Goal: Task Accomplishment & Management: Use online tool/utility

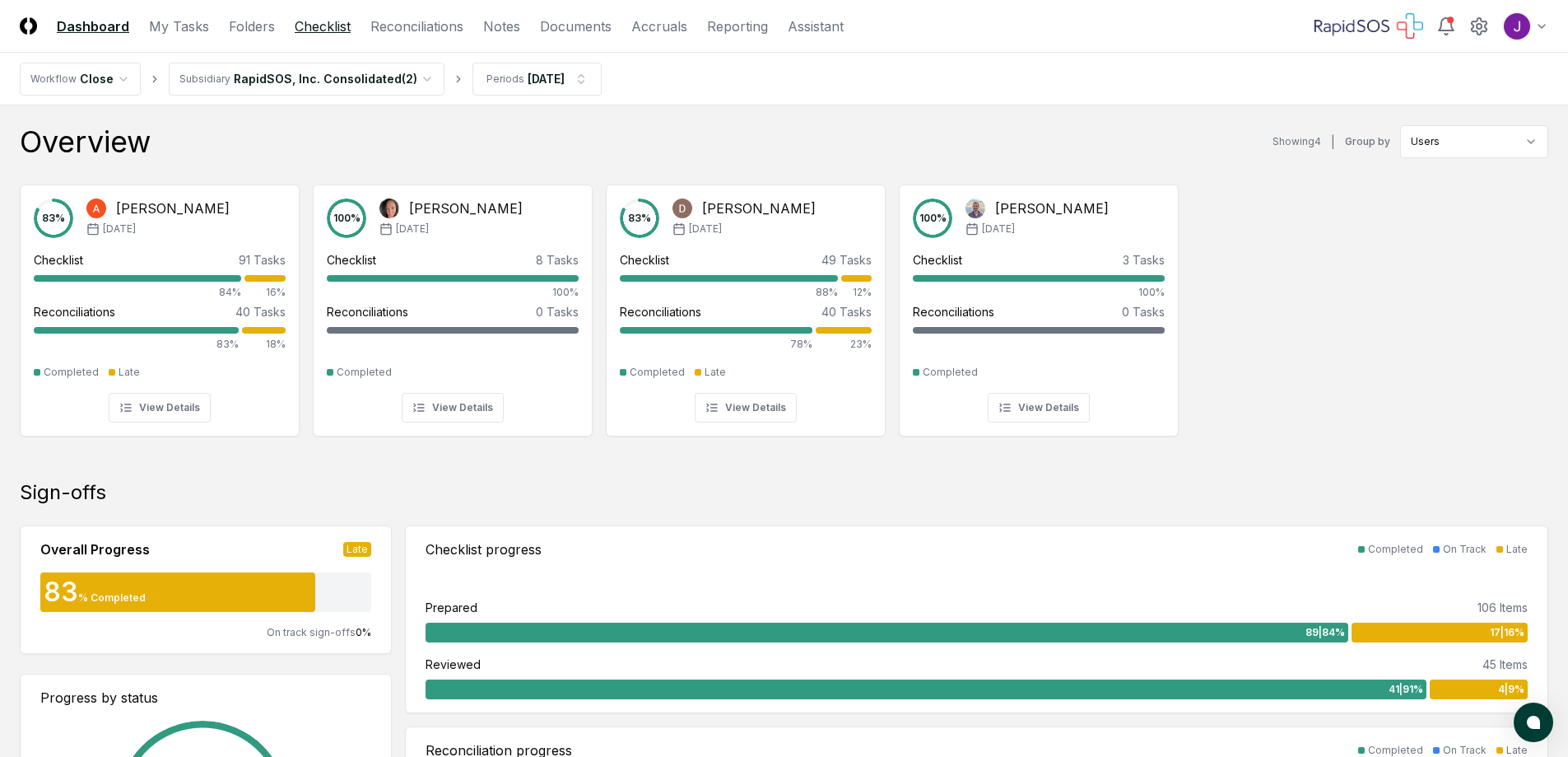
click at [312, 23] on link "Checklist" at bounding box center [322, 26] width 56 height 20
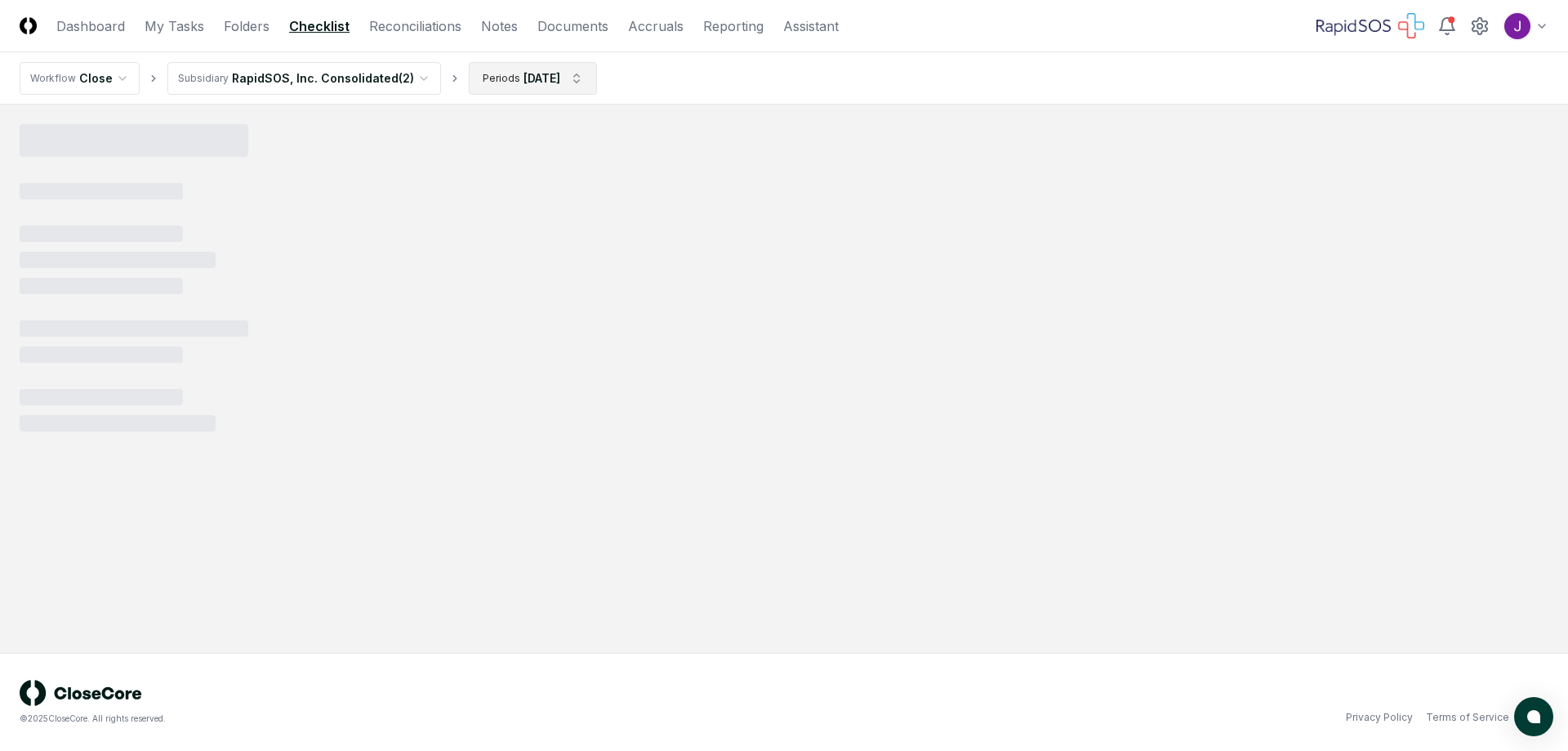
click at [547, 75] on html "CloseCore Dashboard My Tasks Folders Checklist Reconciliations Notes Documents …" at bounding box center [784, 376] width 1568 height 751
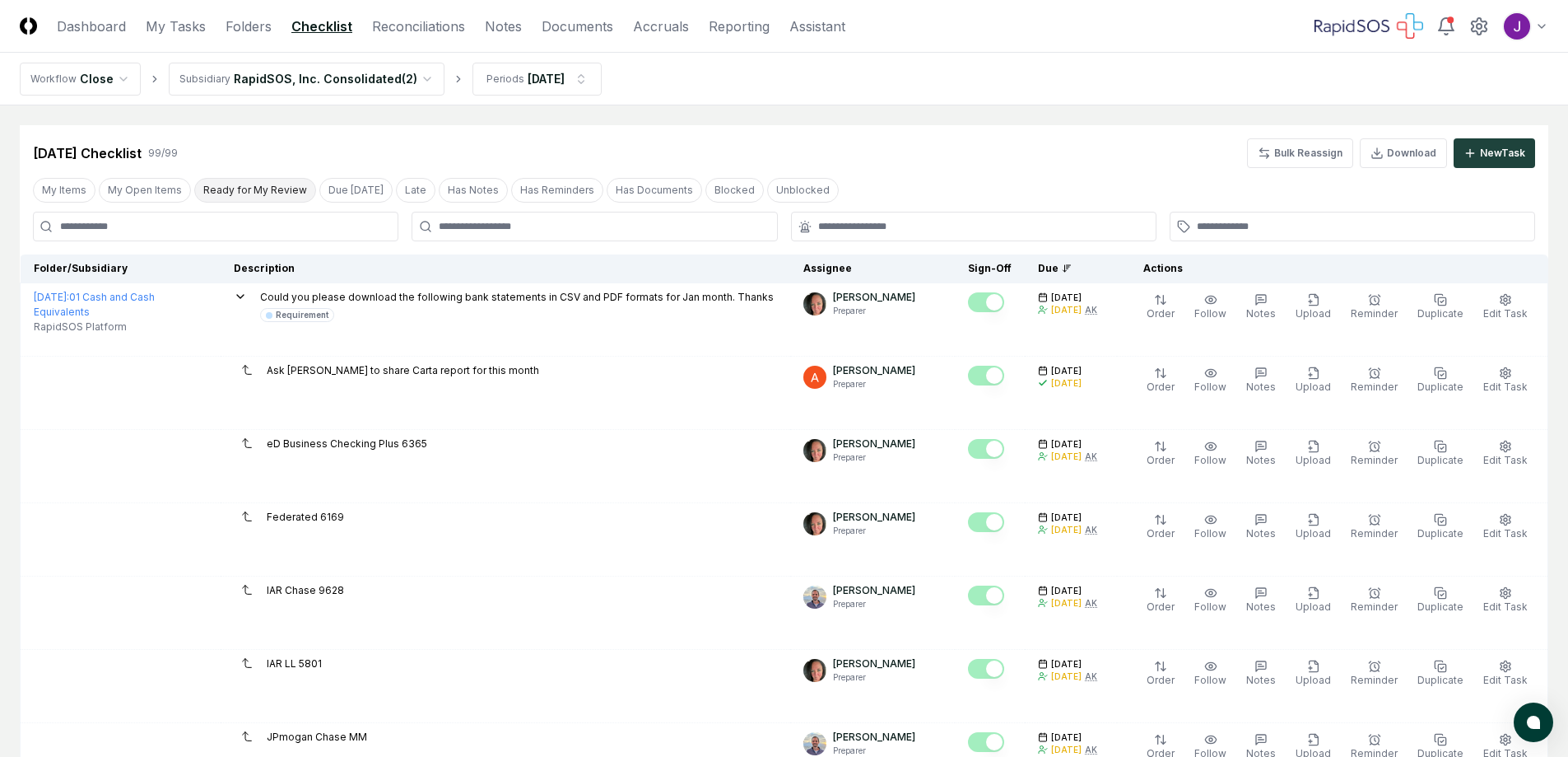
click at [270, 186] on button "Ready for My Review" at bounding box center [255, 190] width 122 height 25
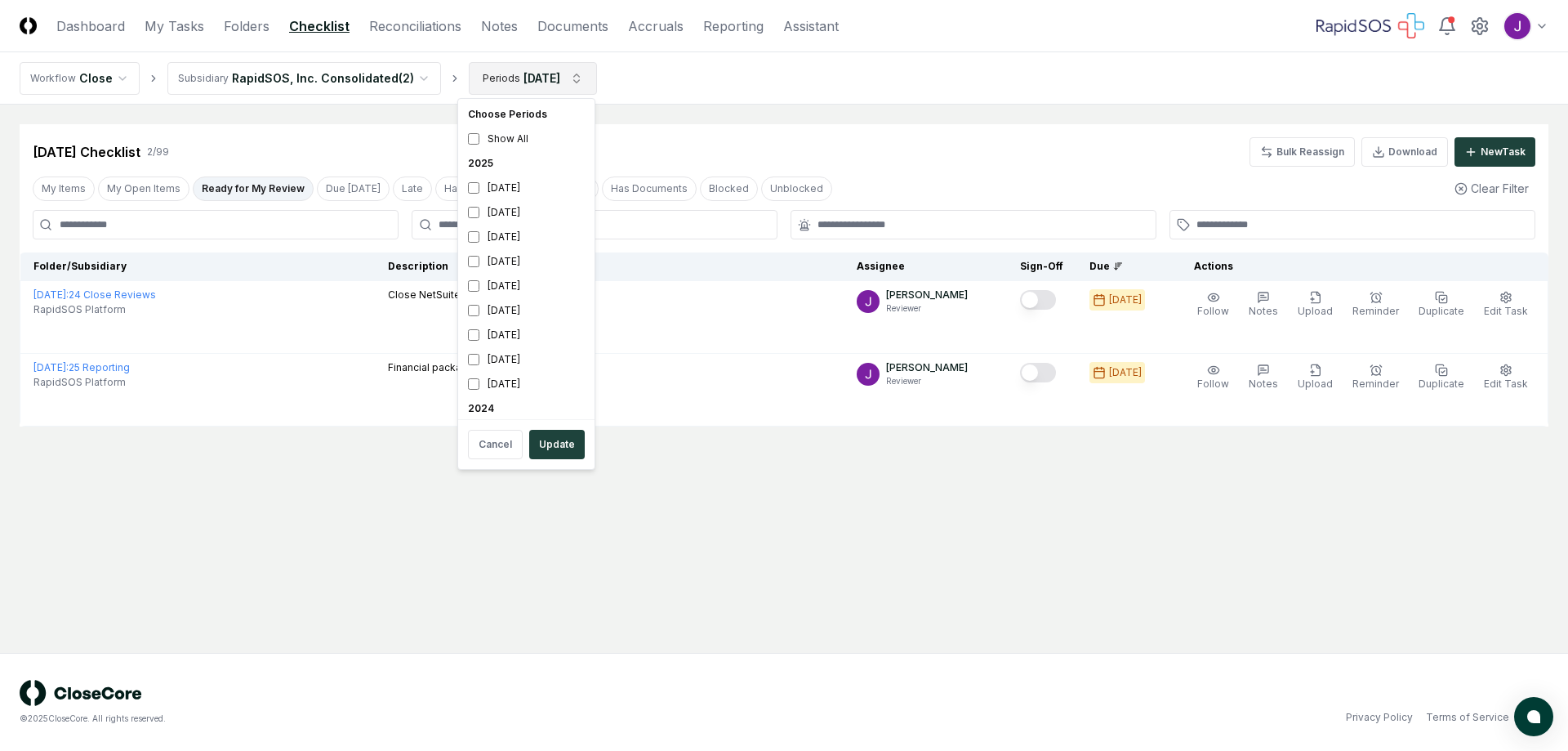
click at [517, 77] on html "CloseCore Dashboard My Tasks Folders Checklist Reconciliations Notes Documents …" at bounding box center [784, 376] width 1568 height 751
click at [541, 443] on button "Update" at bounding box center [556, 444] width 55 height 30
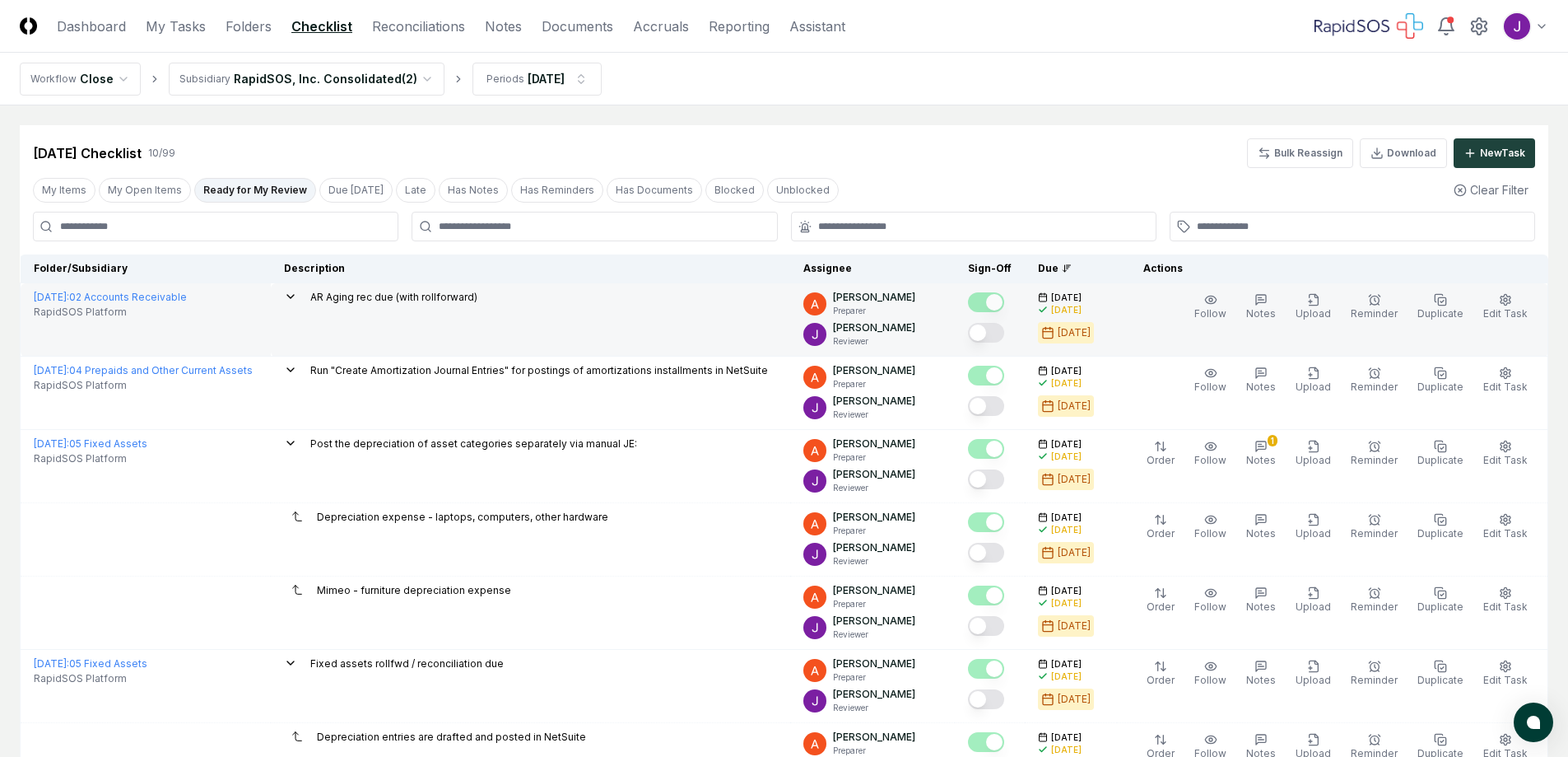
click at [998, 330] on button "Mark complete" at bounding box center [986, 333] width 36 height 20
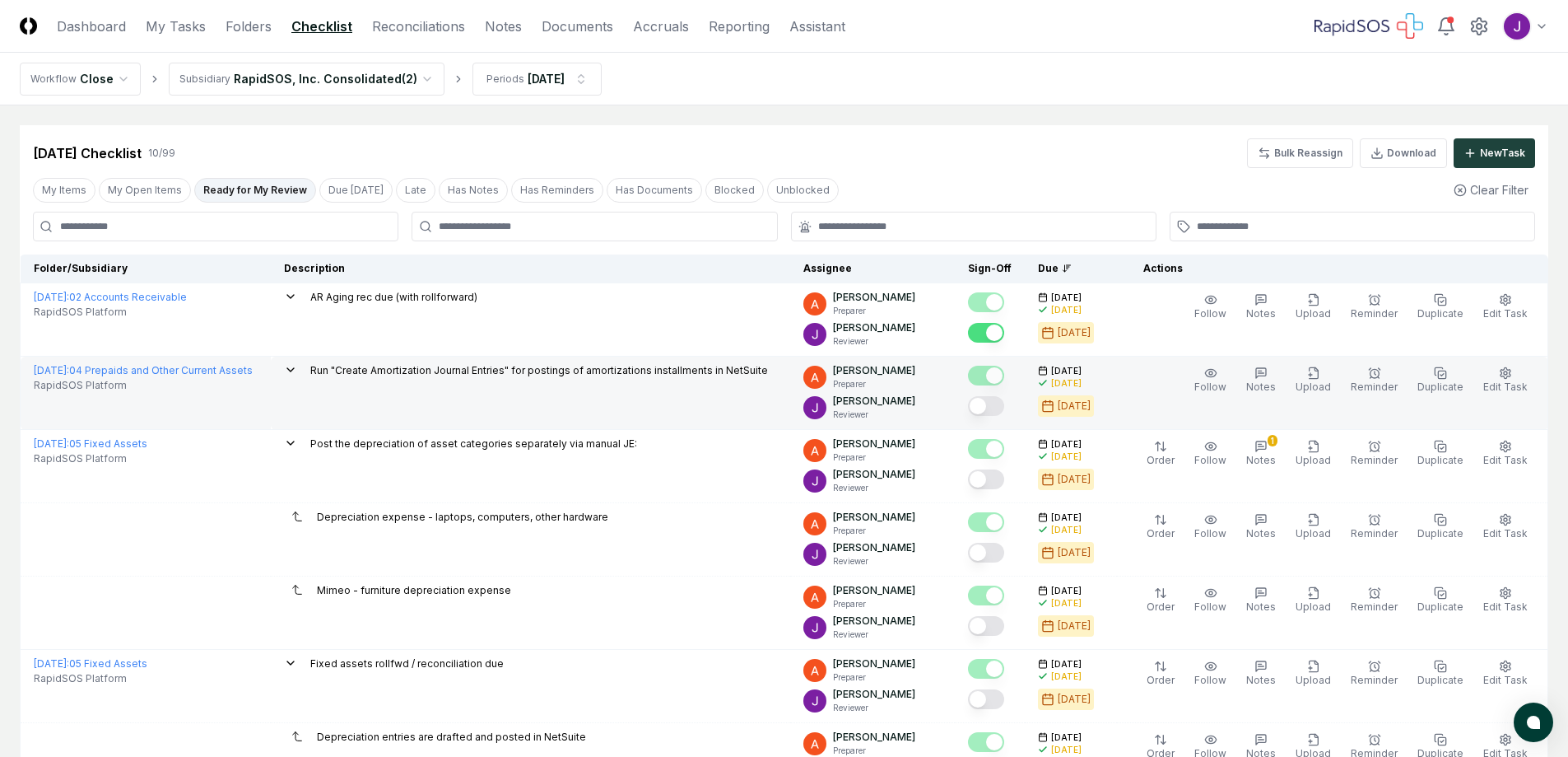
click at [1000, 405] on button "Mark complete" at bounding box center [986, 406] width 36 height 20
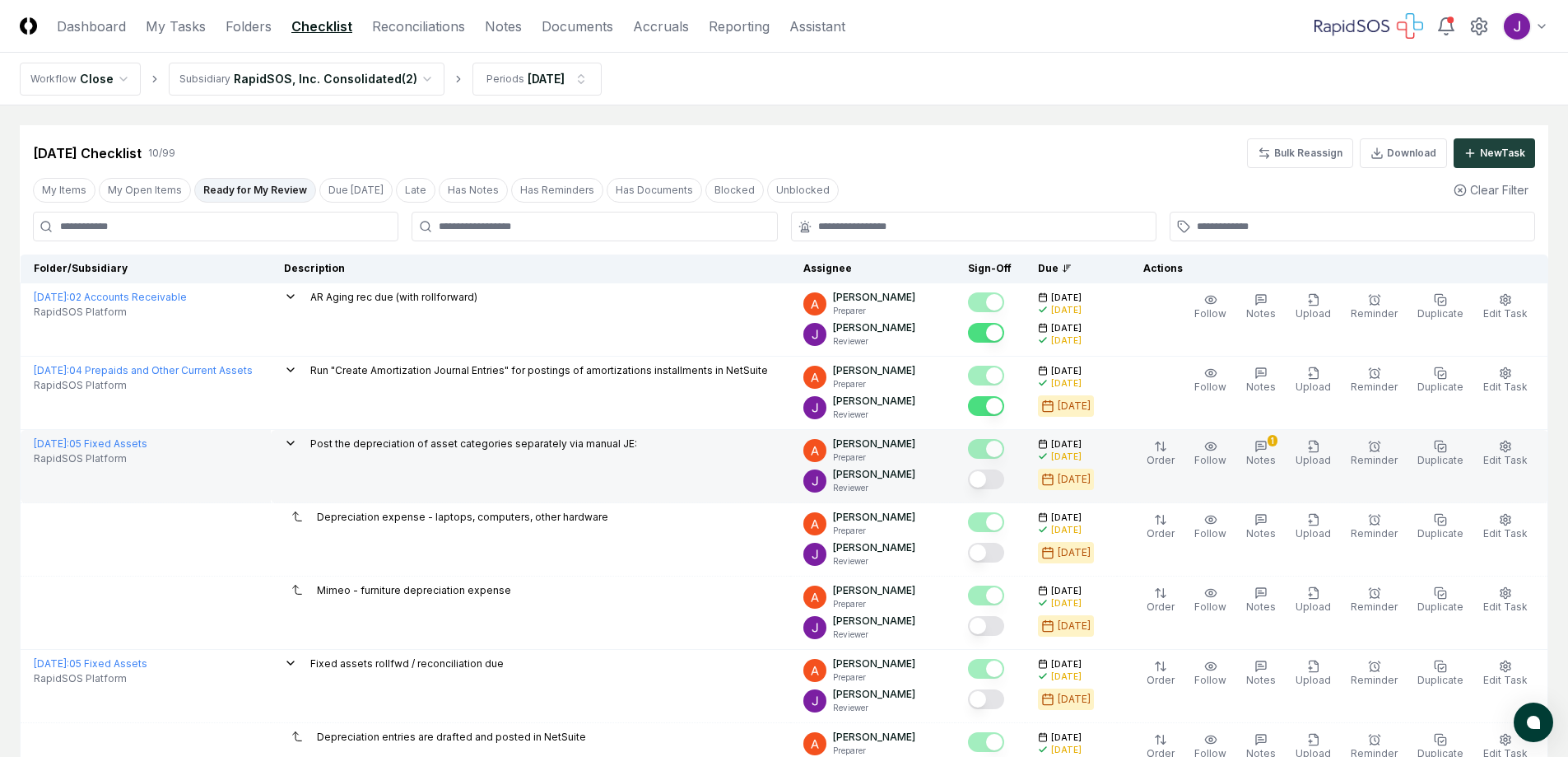
click at [993, 478] on button "Mark complete" at bounding box center [986, 480] width 36 height 20
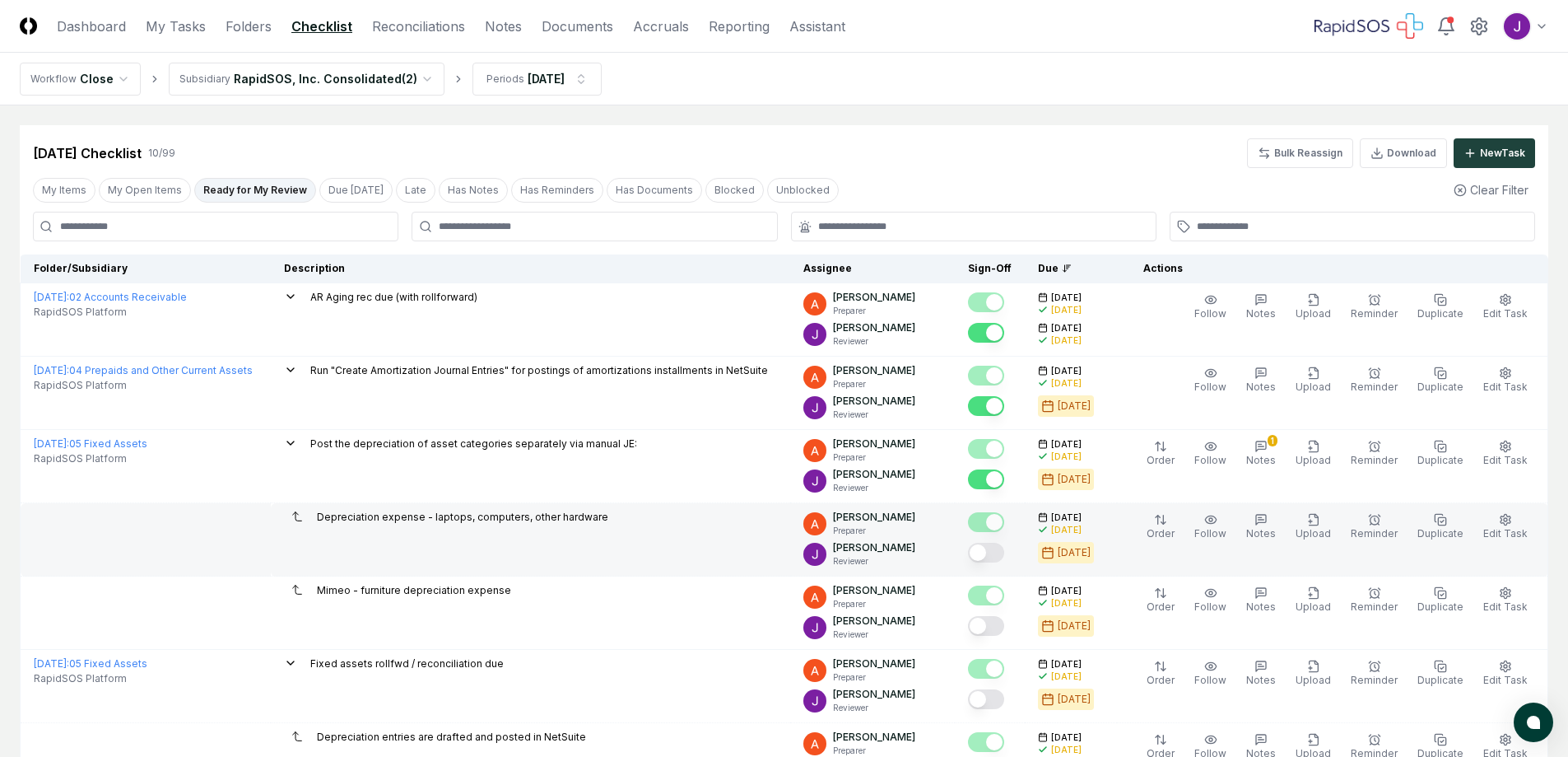
click at [1002, 554] on button "Mark complete" at bounding box center [986, 553] width 36 height 20
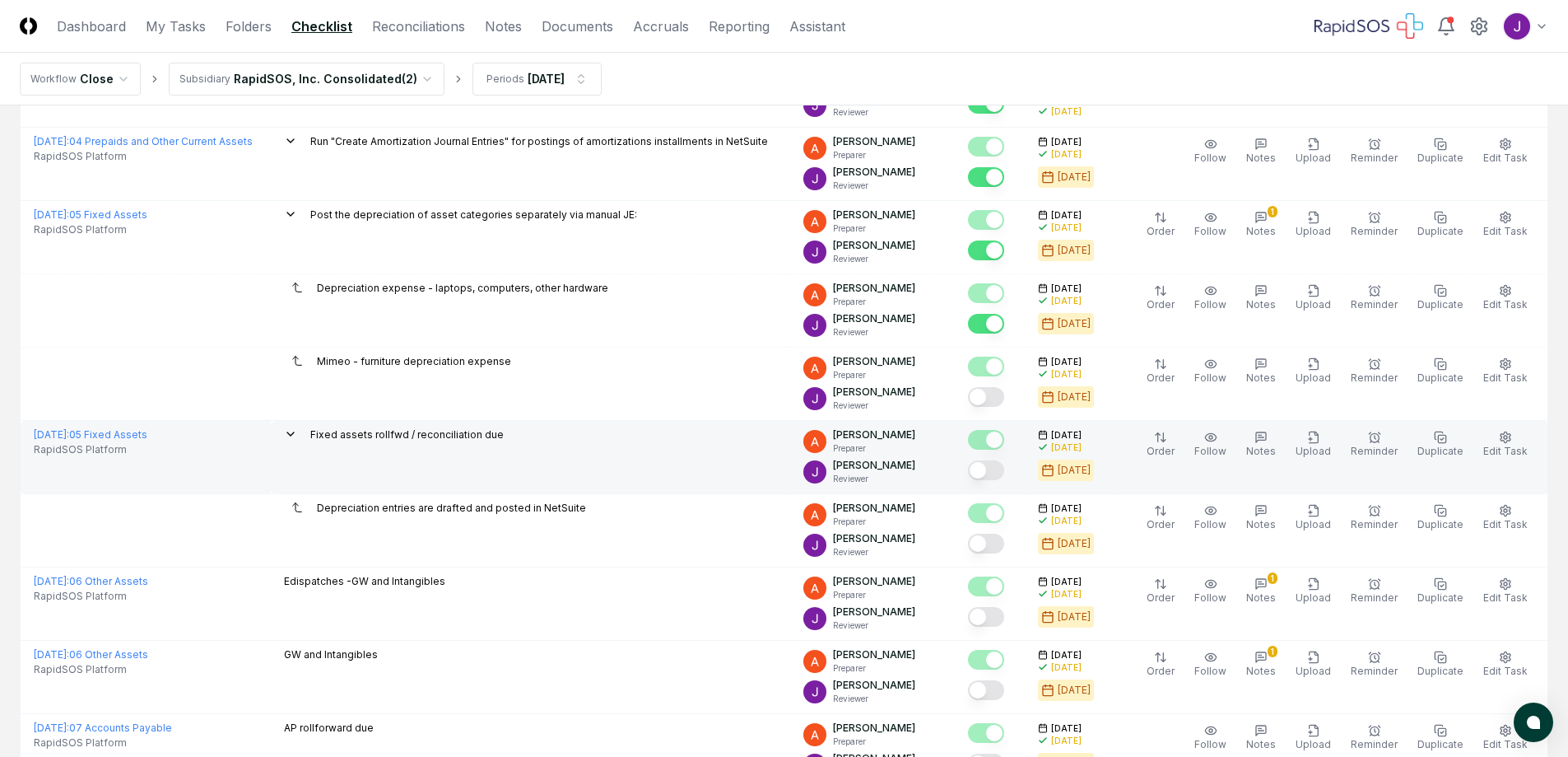
scroll to position [247, 0]
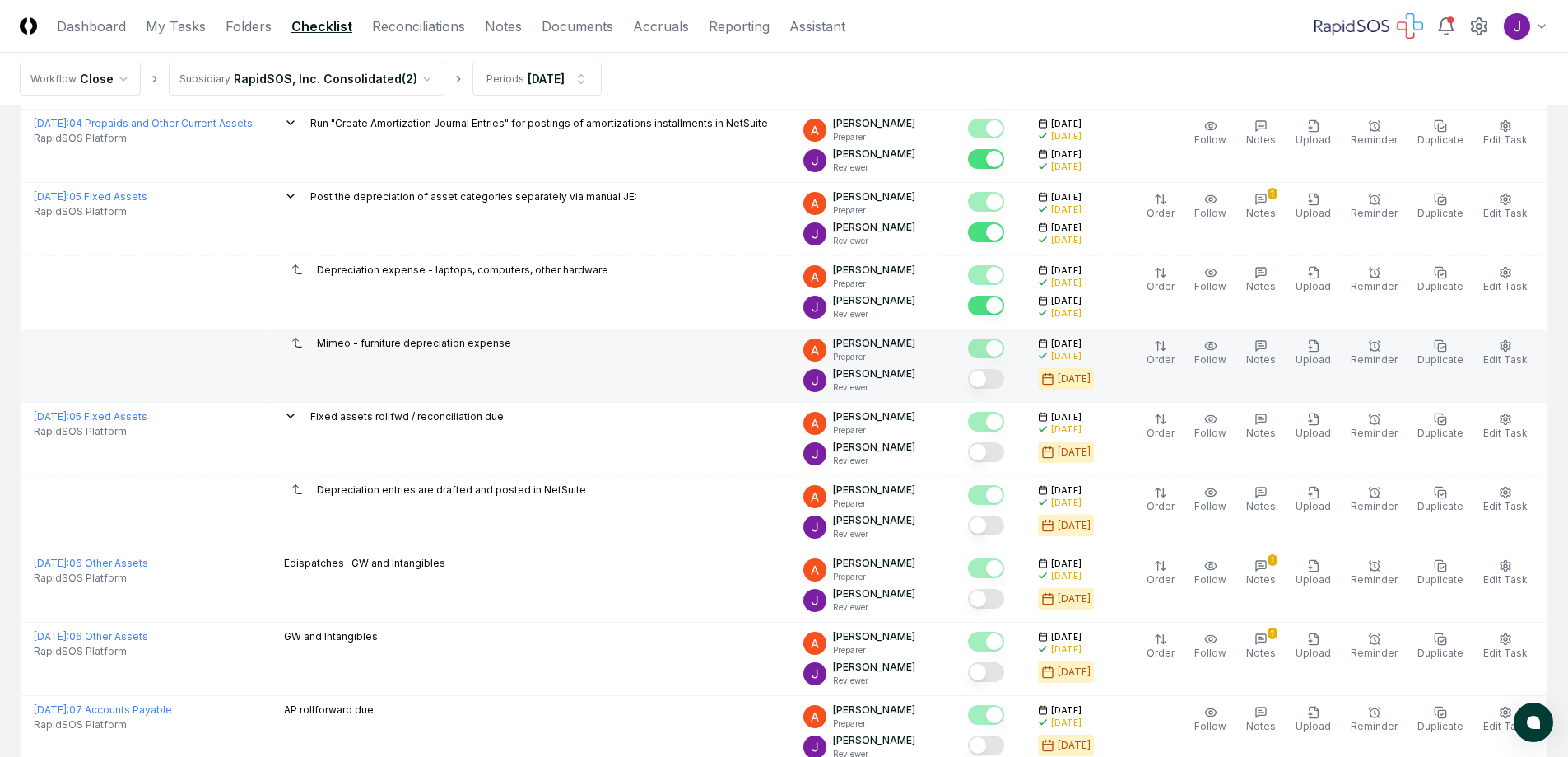
click at [1004, 375] on button "Mark complete" at bounding box center [986, 378] width 36 height 20
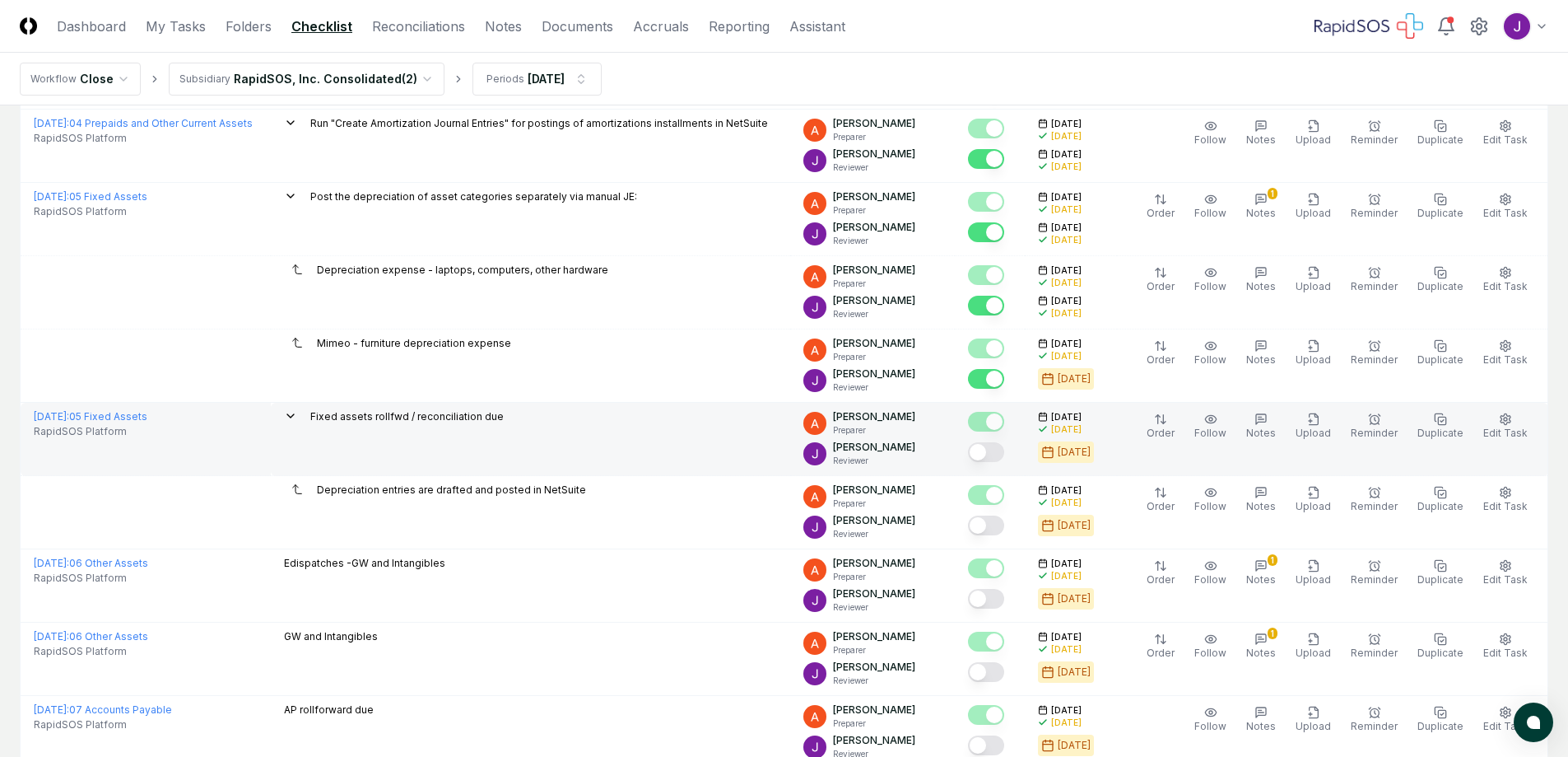
click at [1004, 456] on button "Mark complete" at bounding box center [986, 452] width 36 height 20
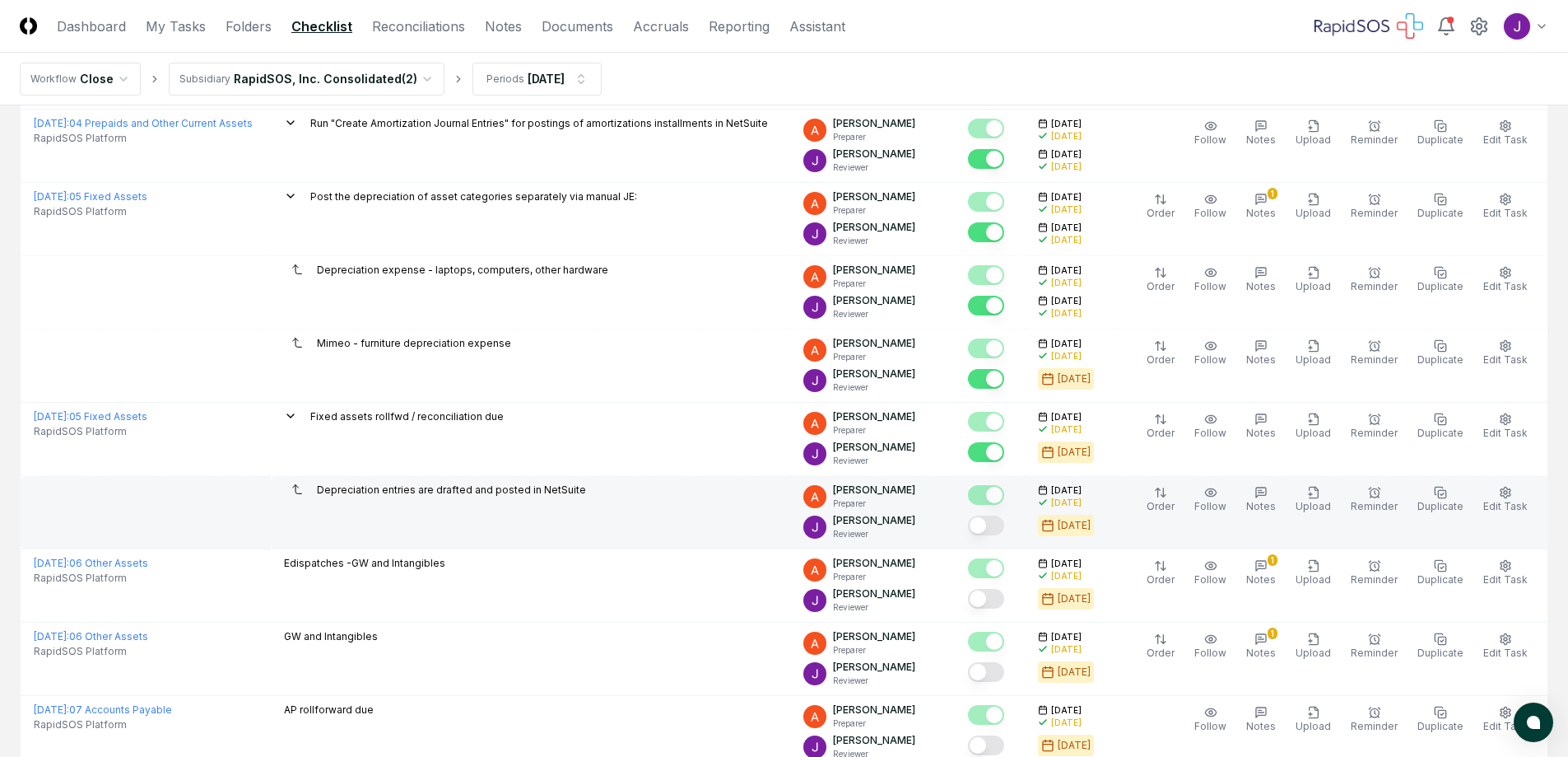
click at [997, 524] on button "Mark complete" at bounding box center [986, 525] width 36 height 20
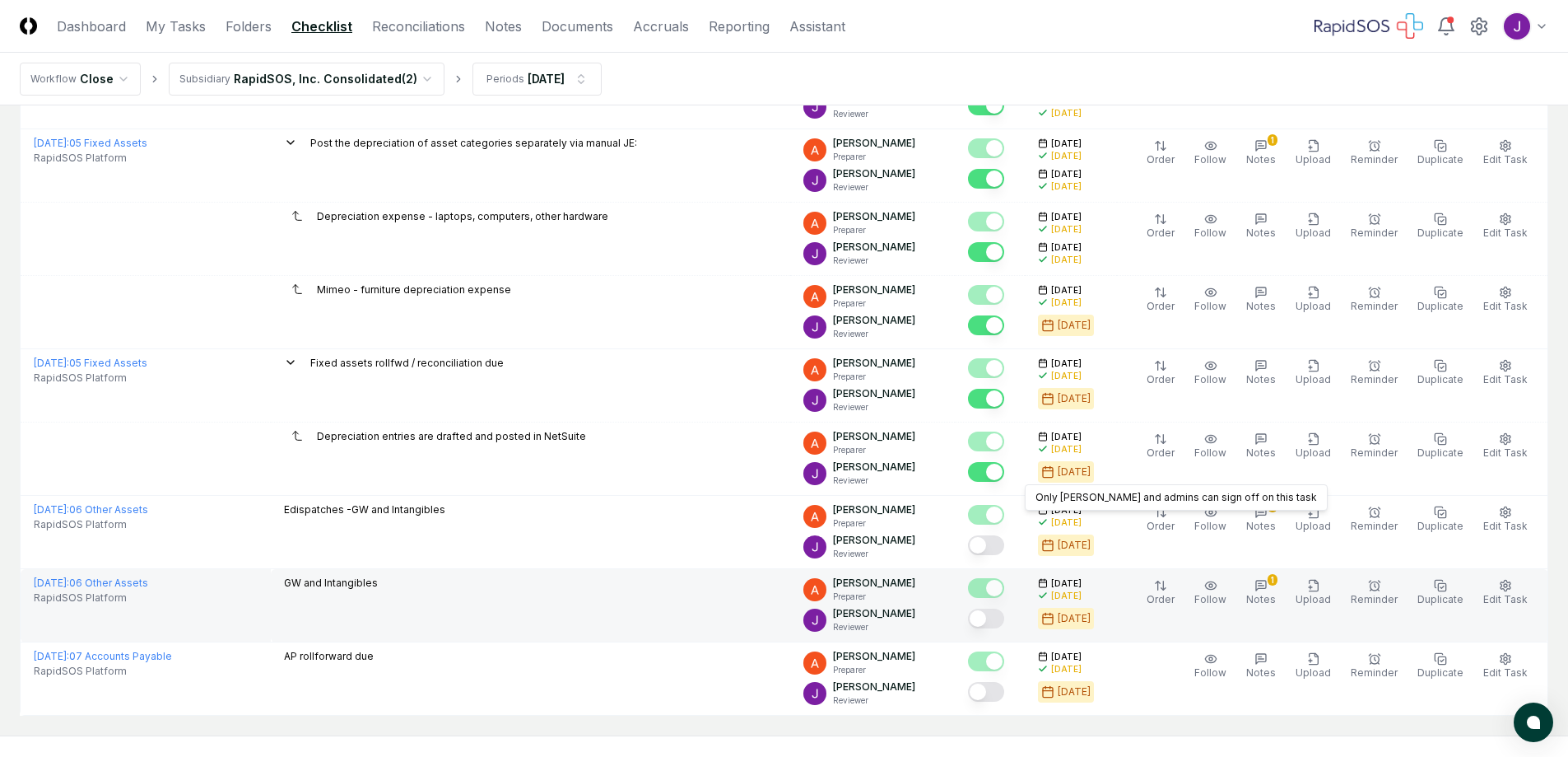
scroll to position [329, 0]
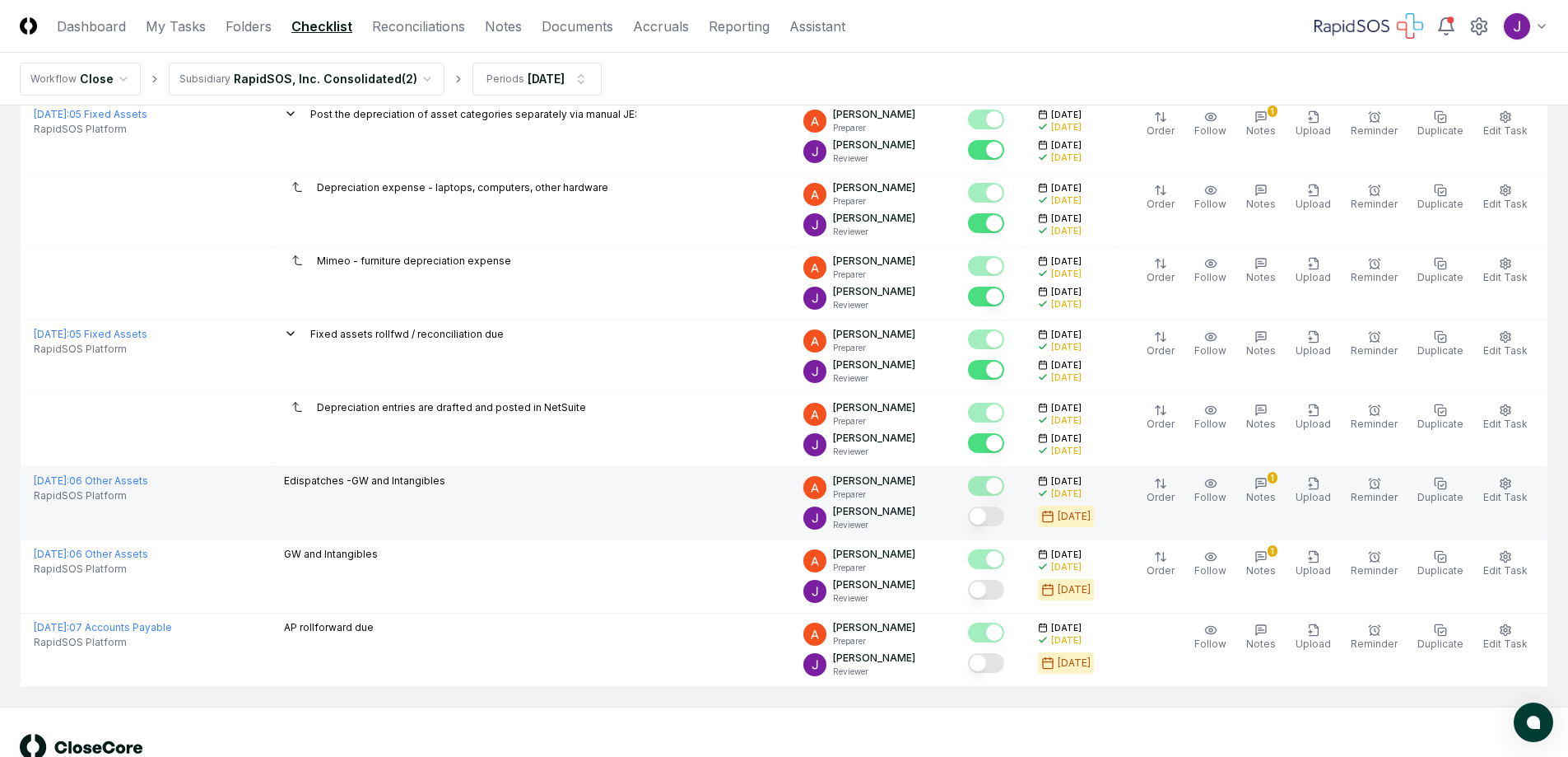
click at [1004, 510] on button "Mark complete" at bounding box center [986, 516] width 36 height 20
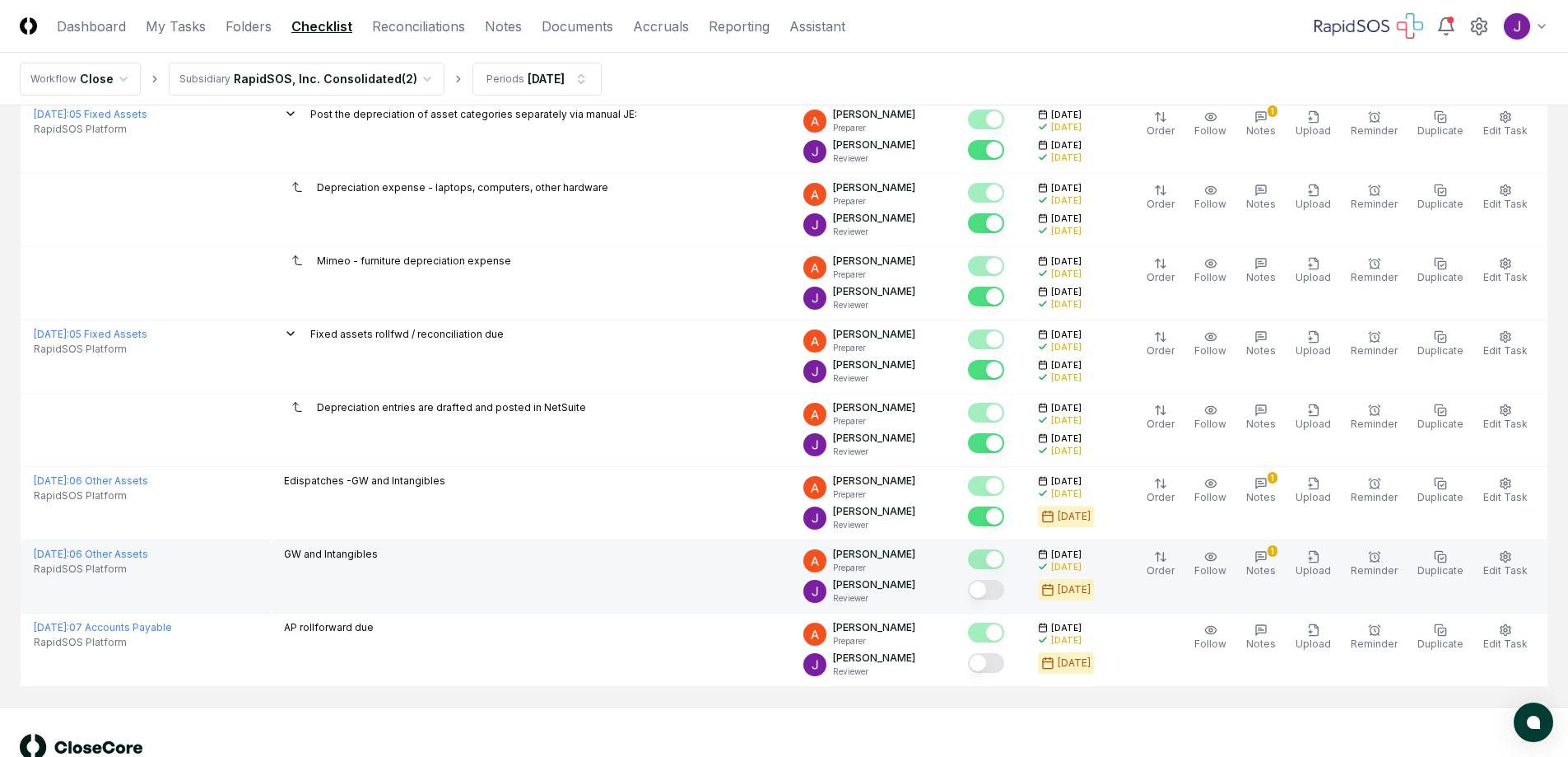
click at [1004, 596] on button "Mark complete" at bounding box center [986, 590] width 36 height 20
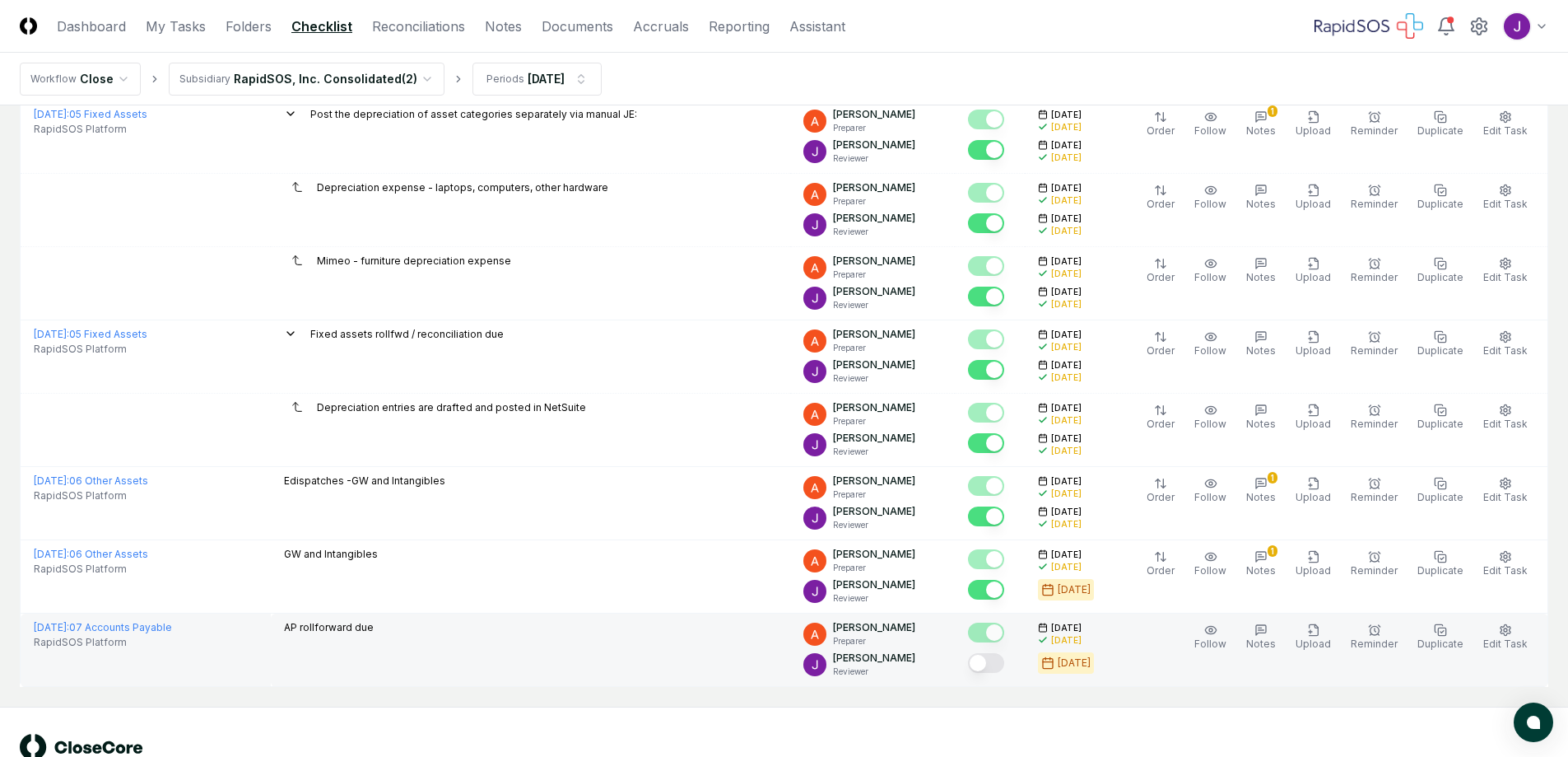
click at [1004, 659] on button "Mark complete" at bounding box center [986, 663] width 36 height 20
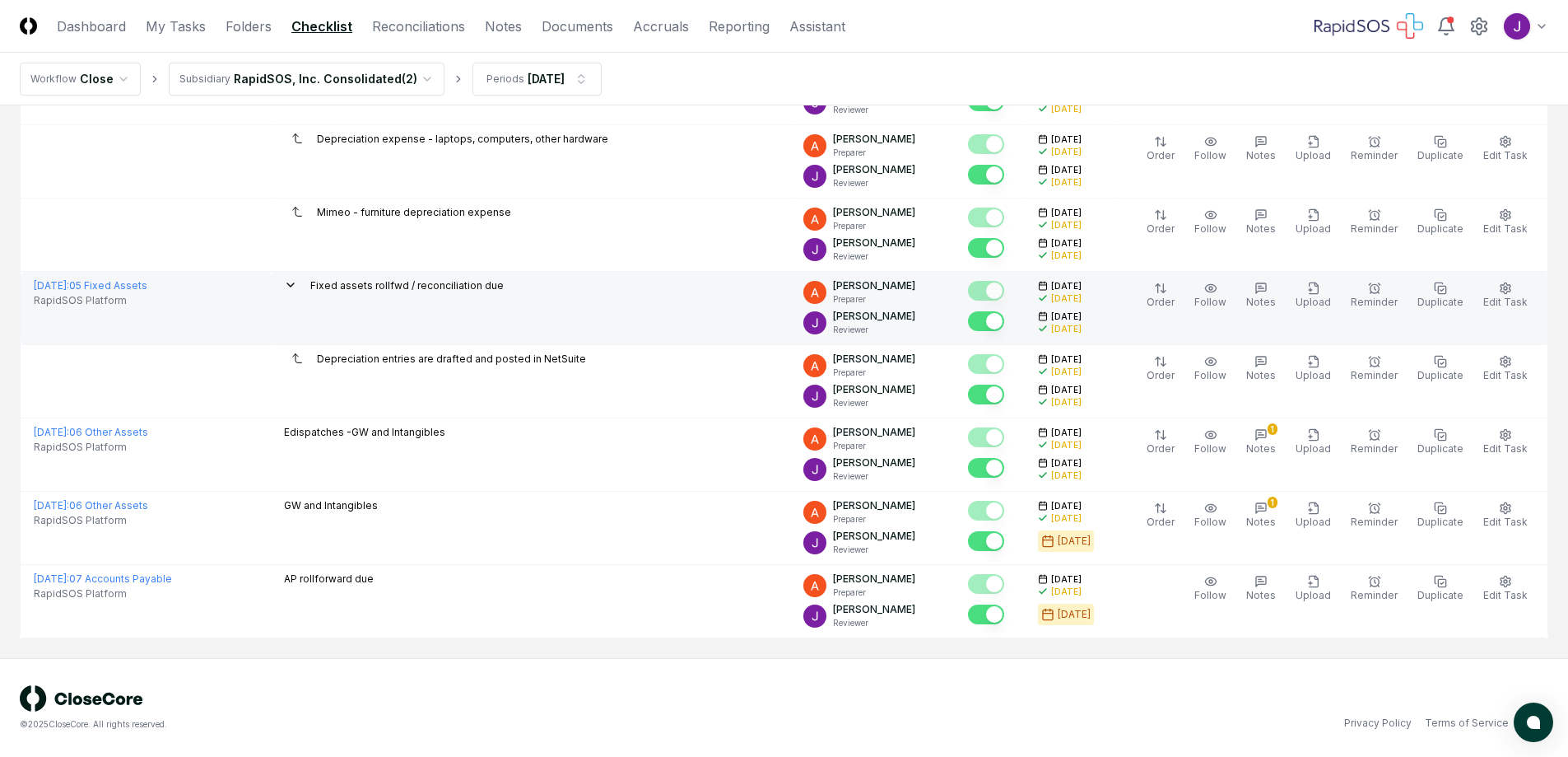
scroll to position [0, 0]
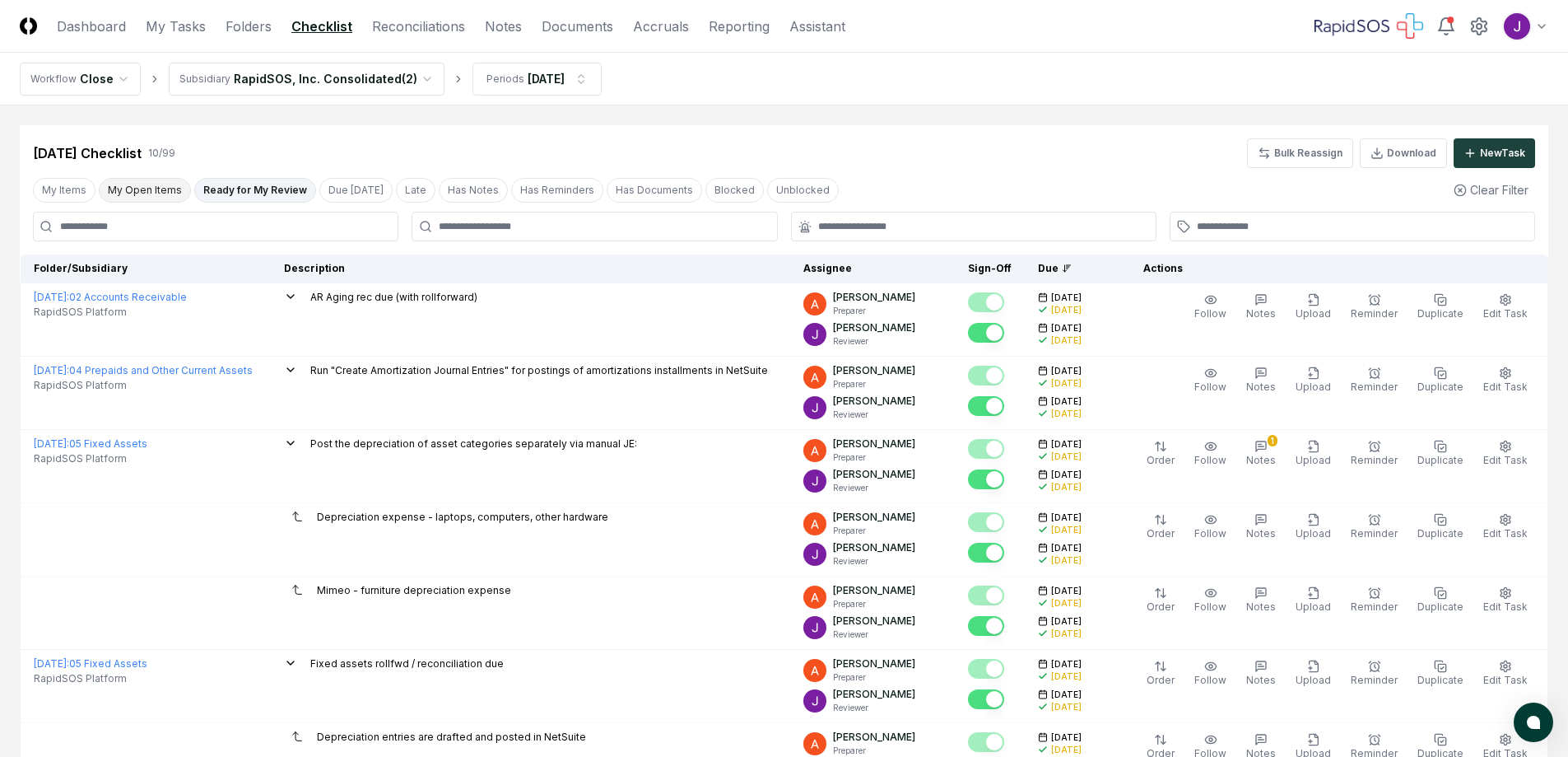
click at [140, 191] on button "My Open Items" at bounding box center [144, 190] width 92 height 25
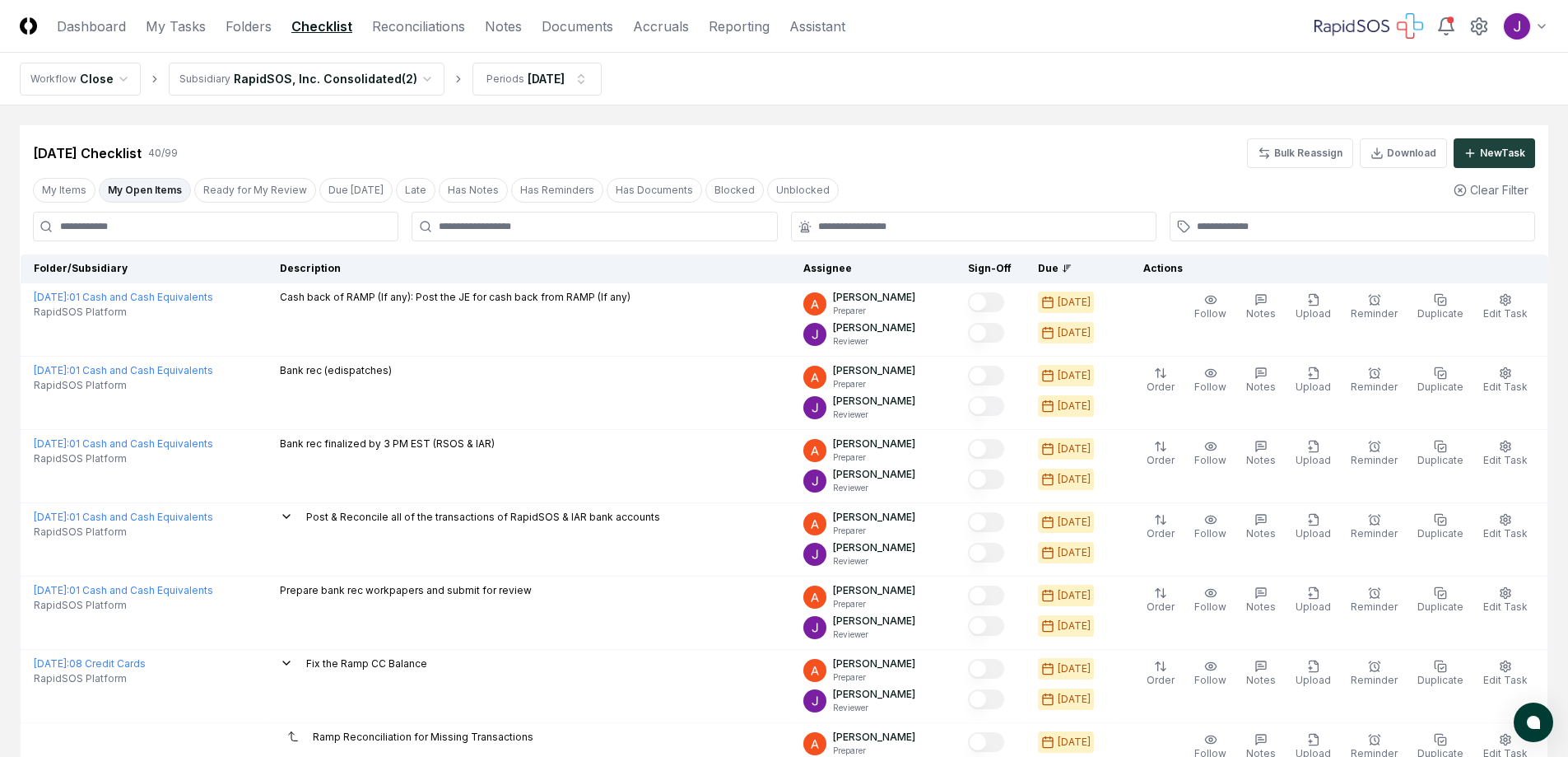
click at [272, 183] on button "Ready for My Review" at bounding box center [255, 190] width 122 height 25
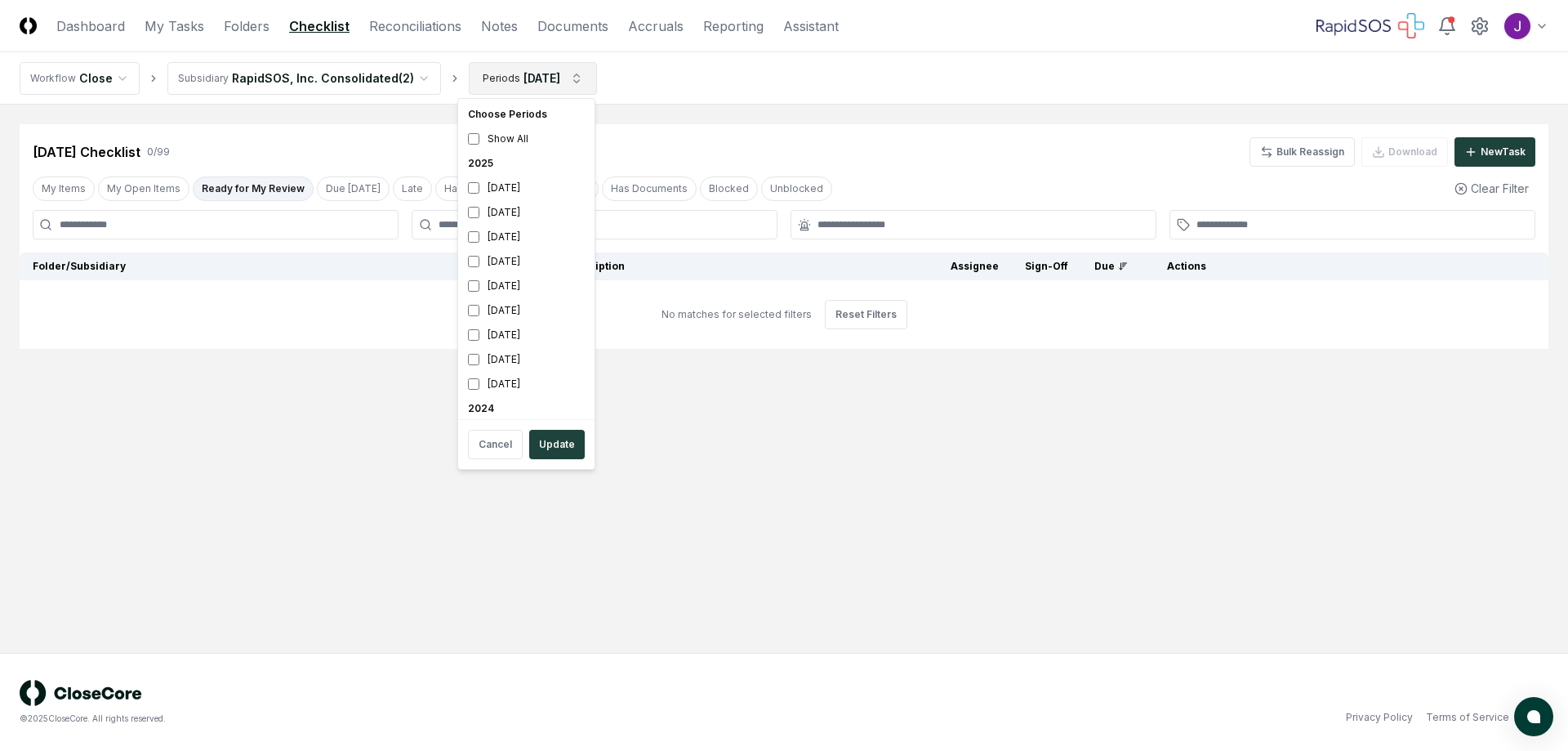
click at [524, 75] on html "CloseCore Dashboard My Tasks Folders Checklist Reconciliations Notes Documents …" at bounding box center [784, 376] width 1568 height 751
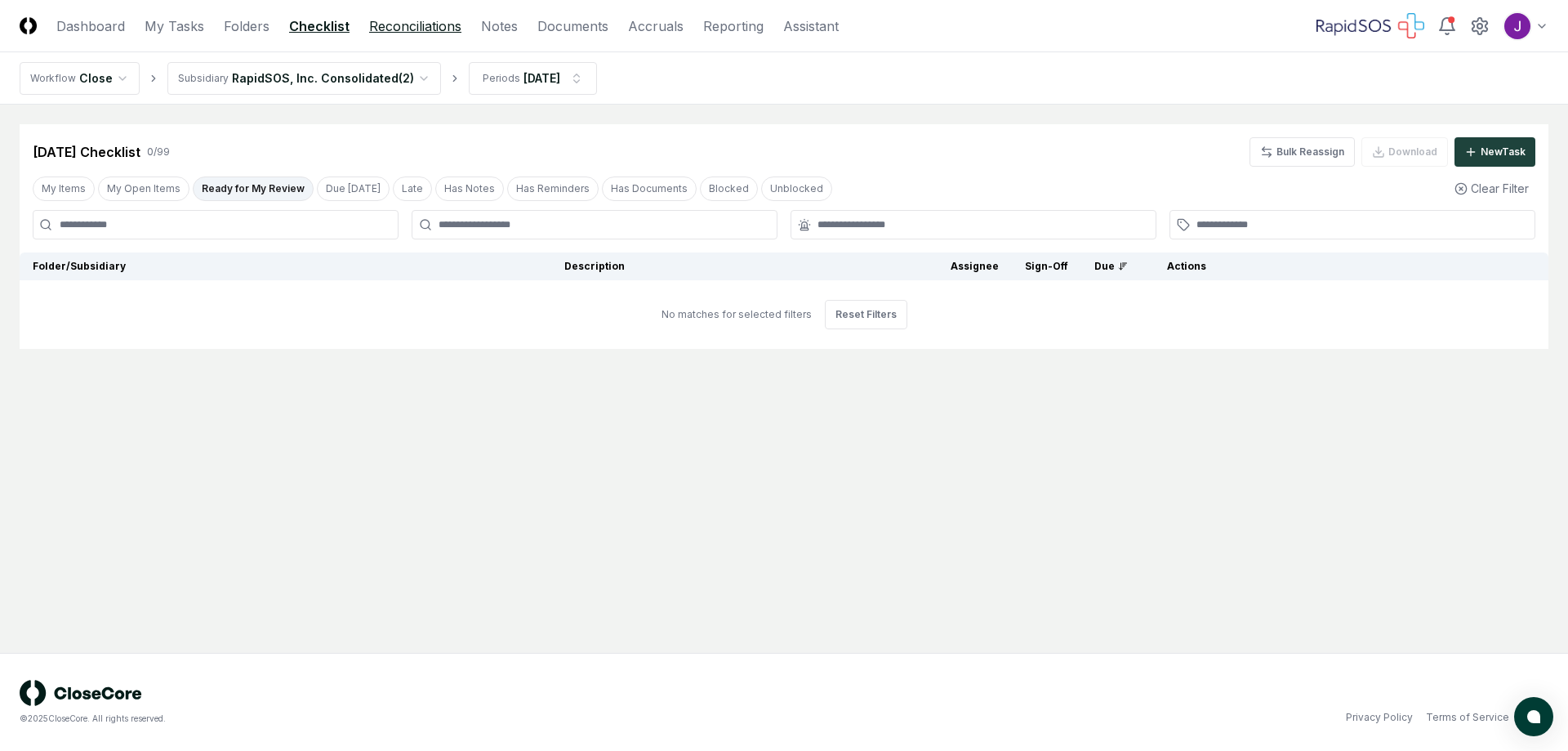
click at [387, 24] on link "Reconciliations" at bounding box center [415, 26] width 92 height 20
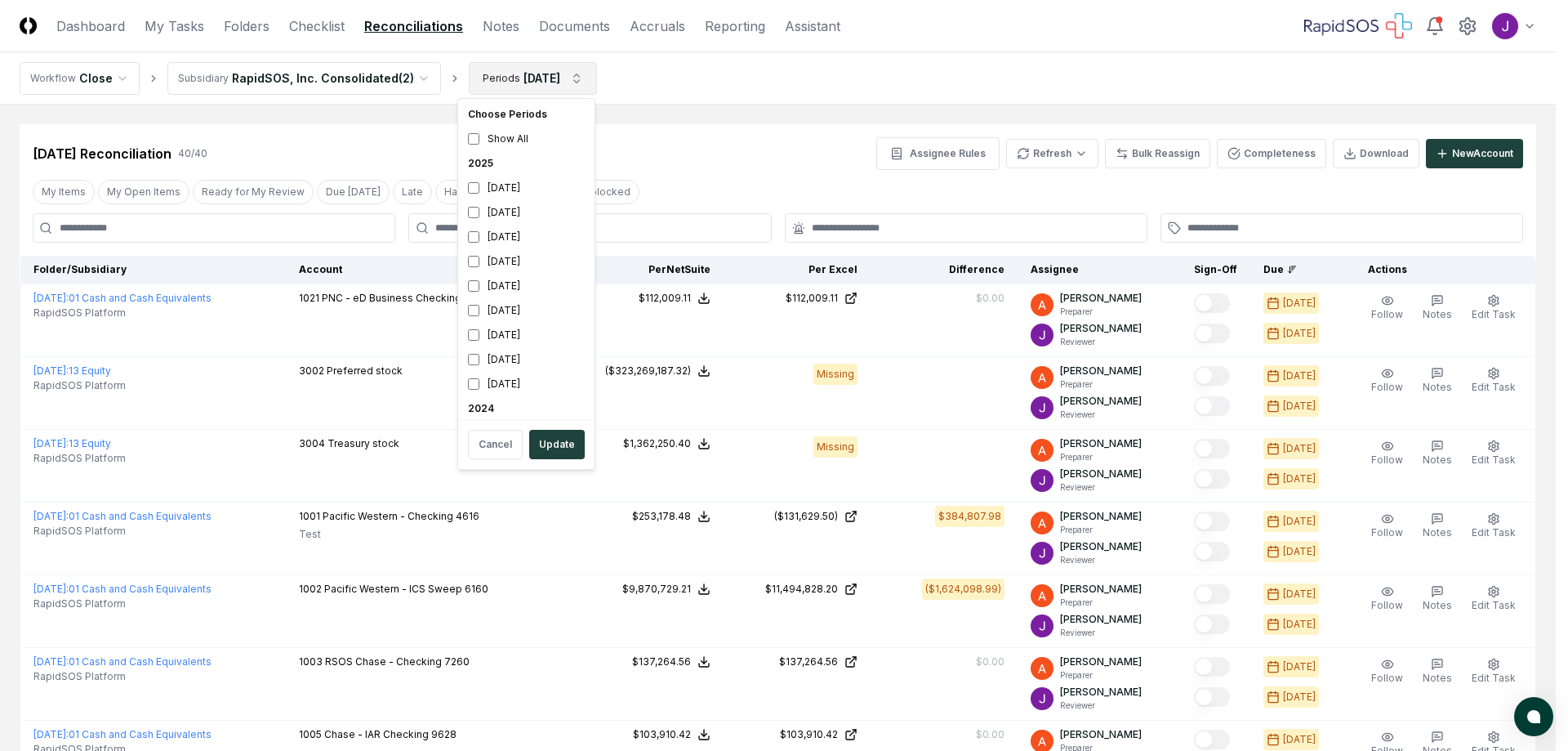
click at [542, 439] on button "Update" at bounding box center [556, 444] width 55 height 30
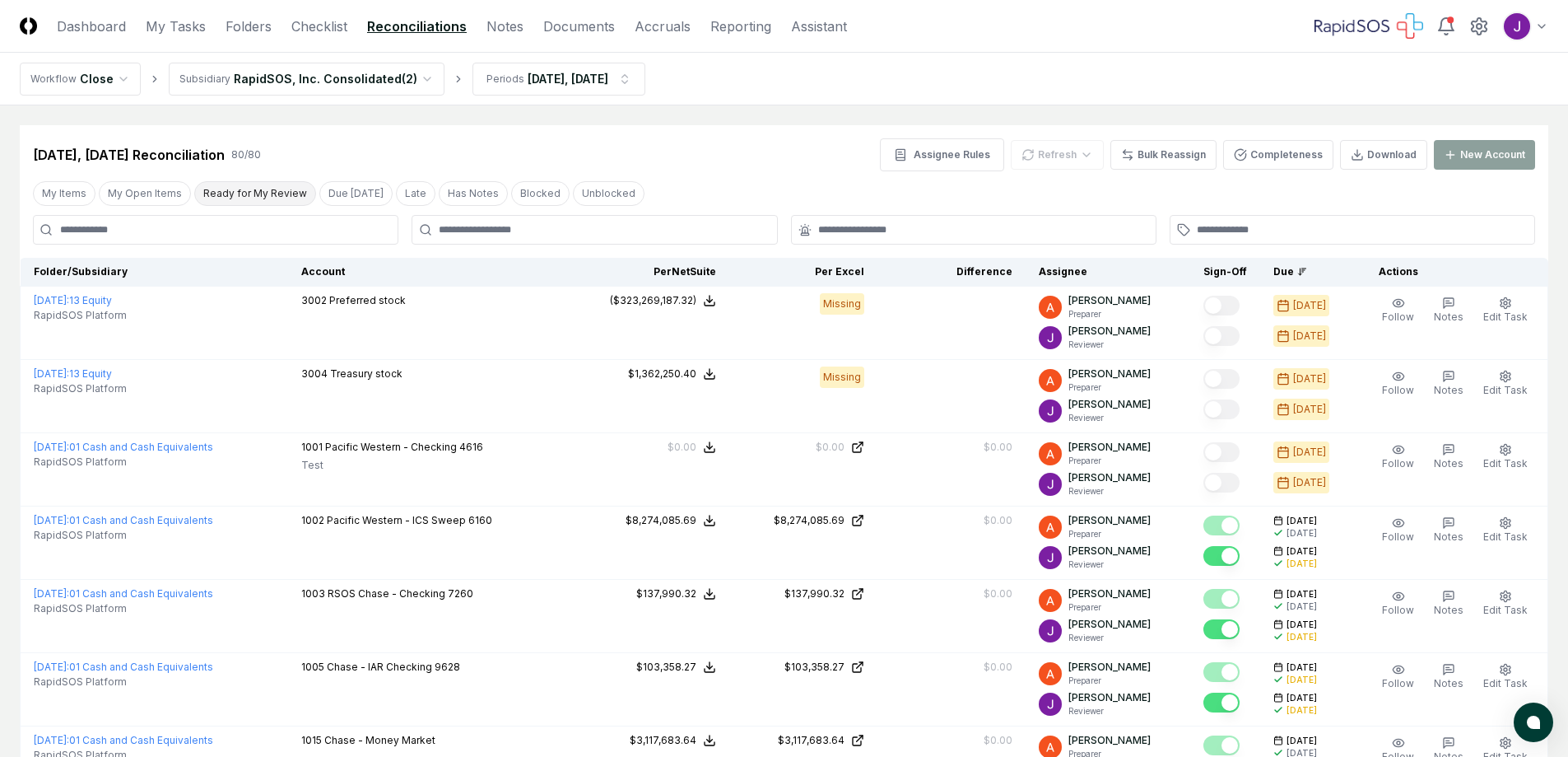
click at [270, 196] on button "Ready for My Review" at bounding box center [255, 193] width 122 height 25
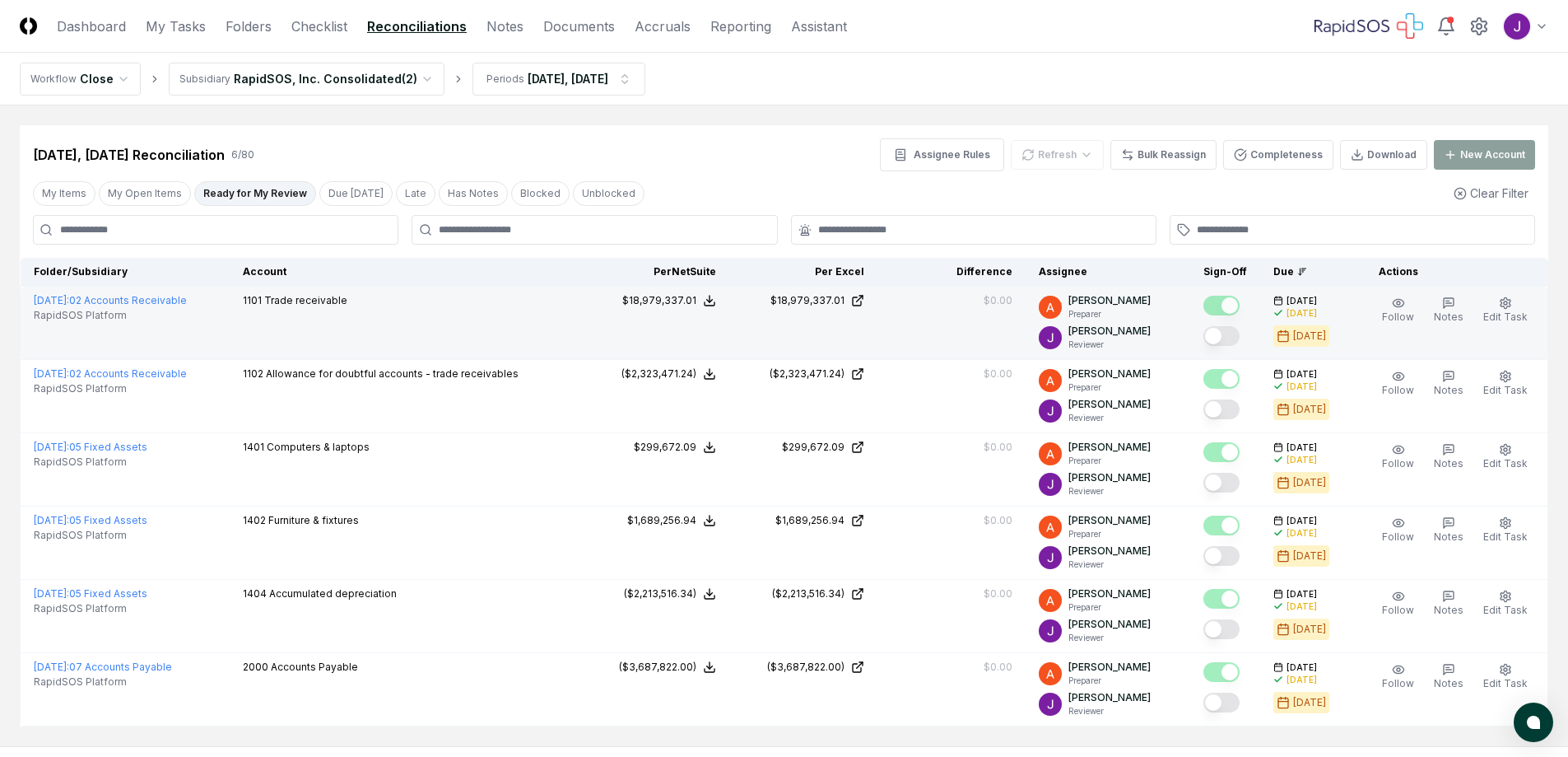
click at [1232, 335] on button "Mark complete" at bounding box center [1222, 337] width 36 height 20
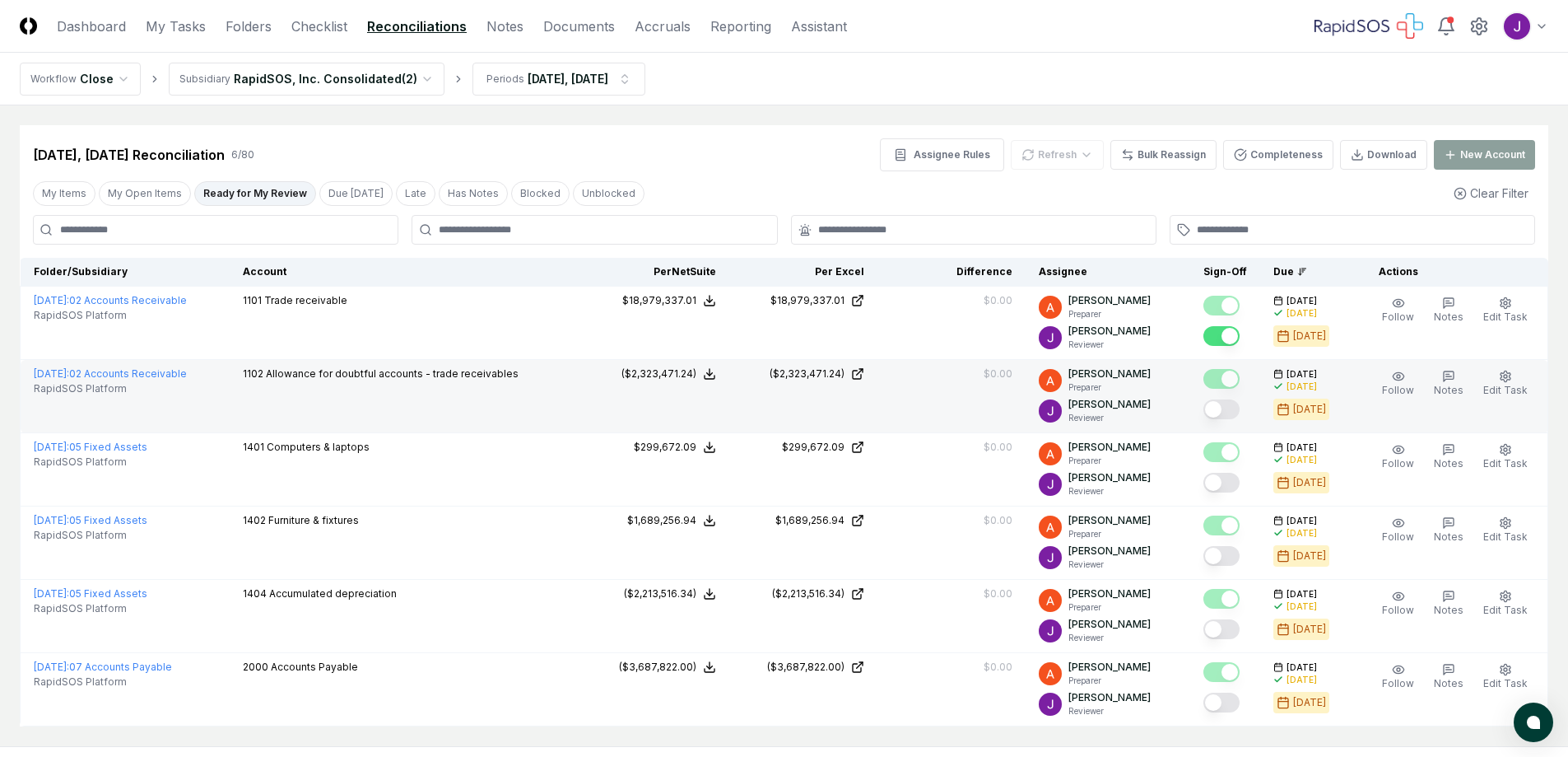
click at [1235, 416] on button "Mark complete" at bounding box center [1222, 410] width 36 height 20
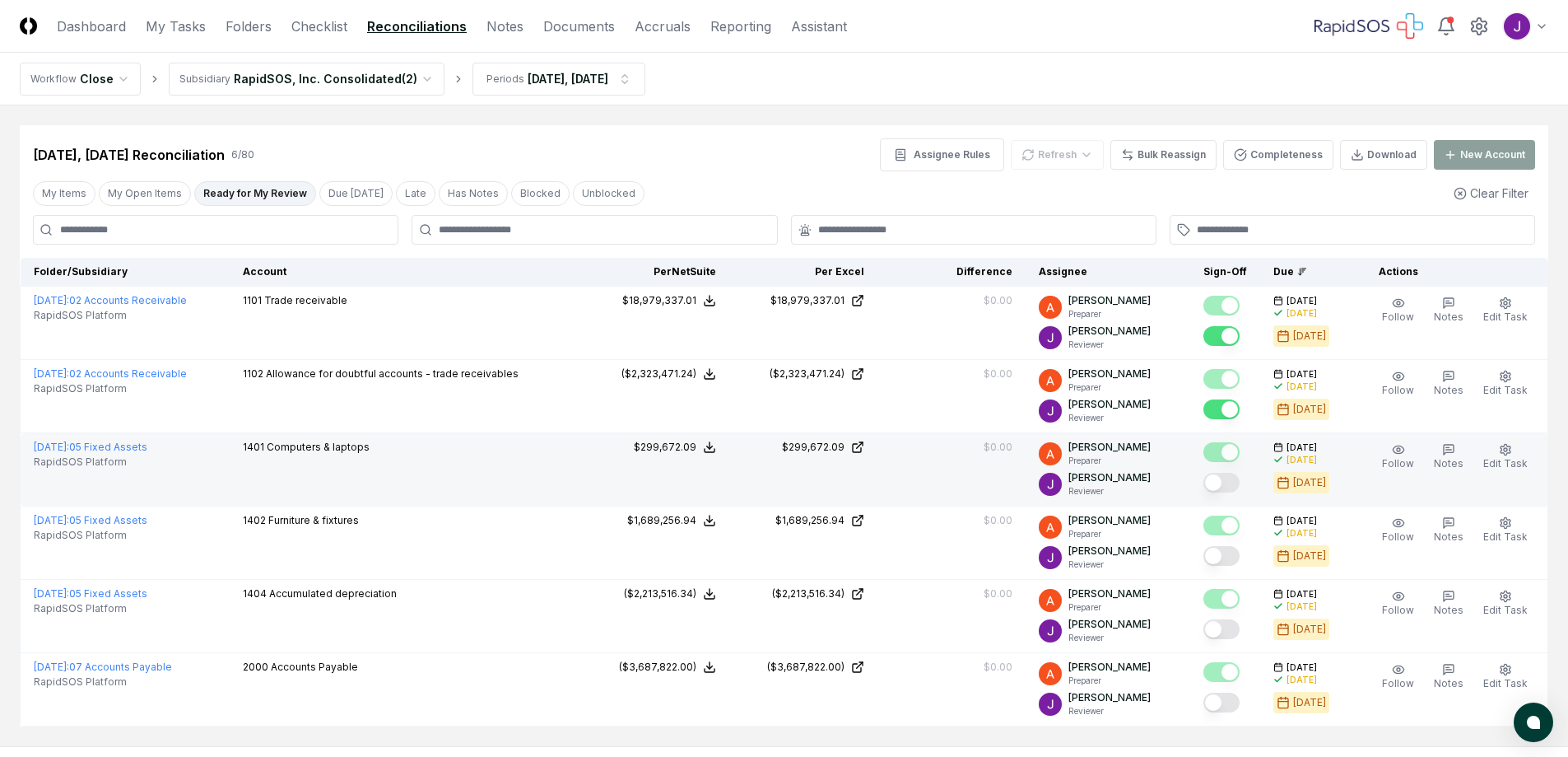
click at [1234, 479] on button "Mark complete" at bounding box center [1222, 482] width 36 height 20
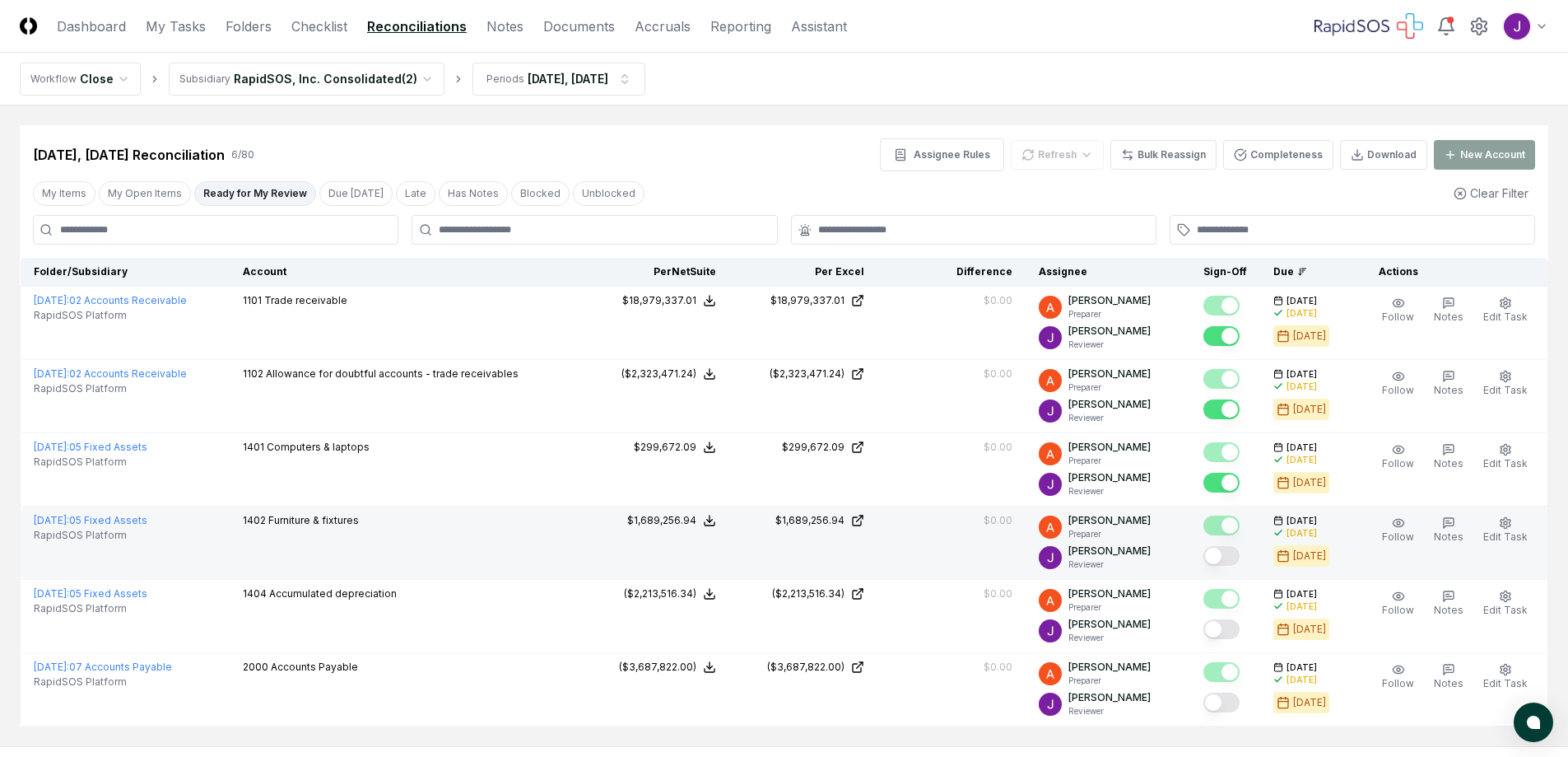
click at [1224, 556] on button "Mark complete" at bounding box center [1222, 556] width 36 height 20
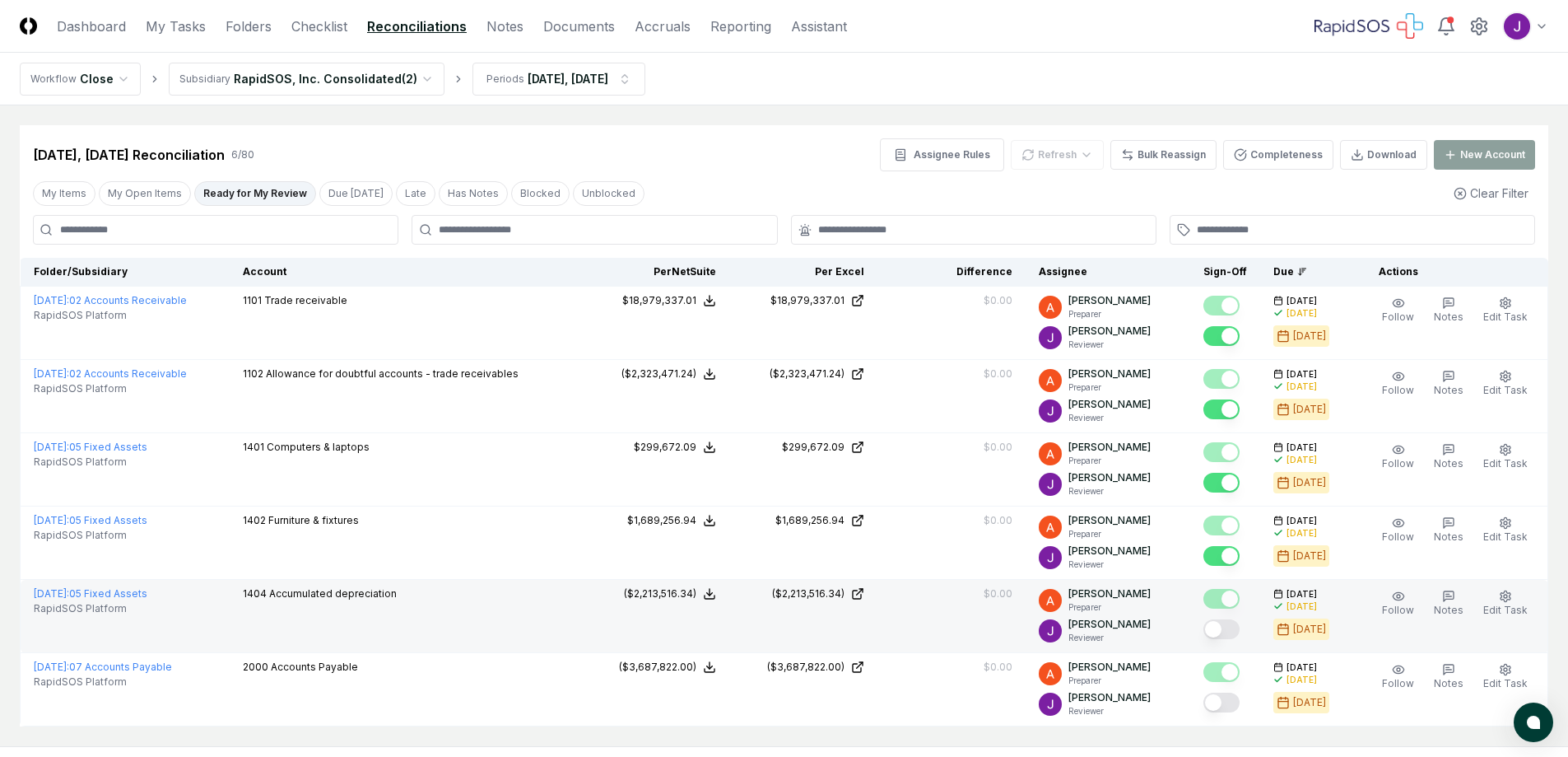
click at [1232, 634] on button "Mark complete" at bounding box center [1222, 629] width 36 height 20
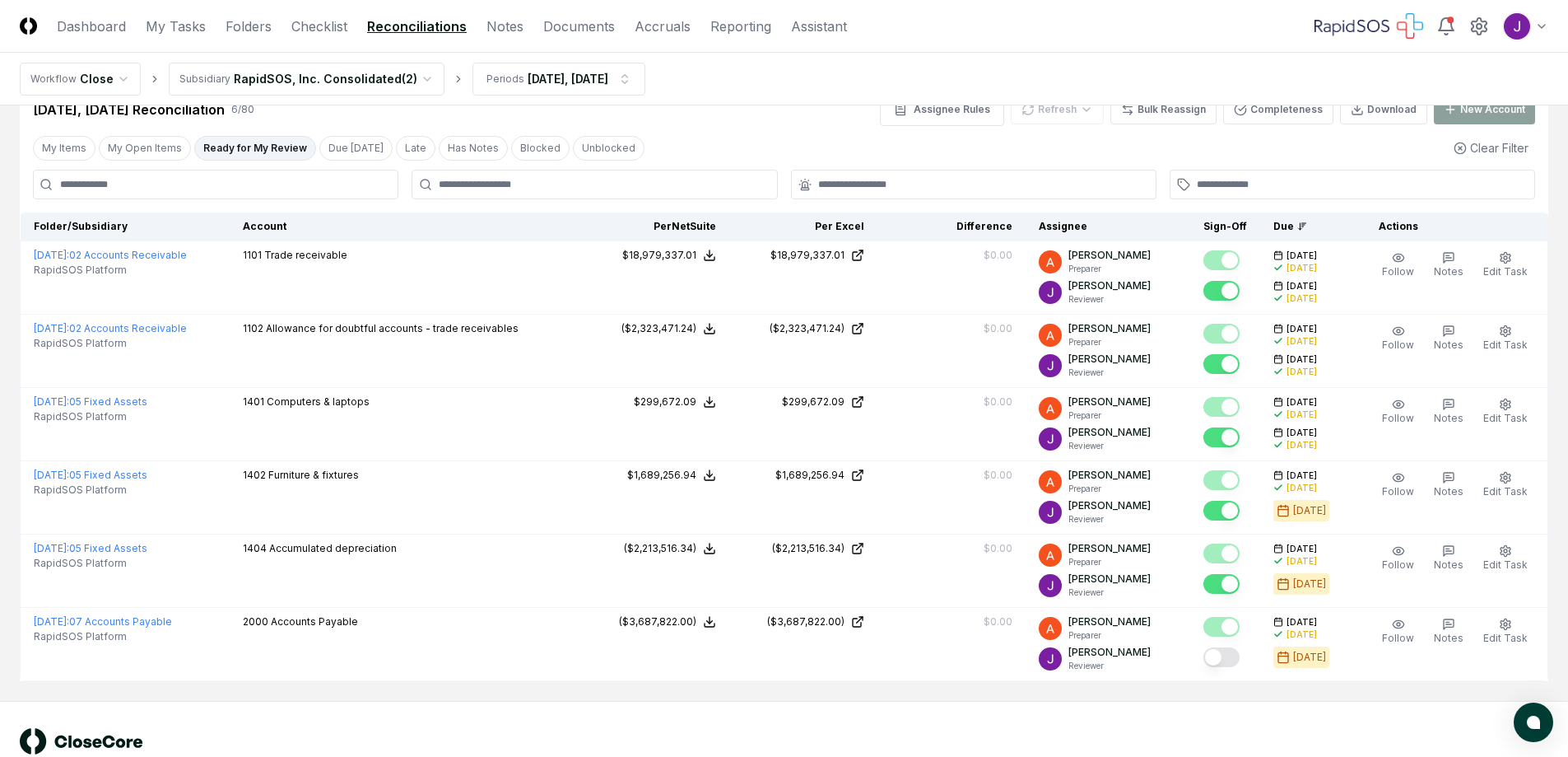
scroll to position [88, 0]
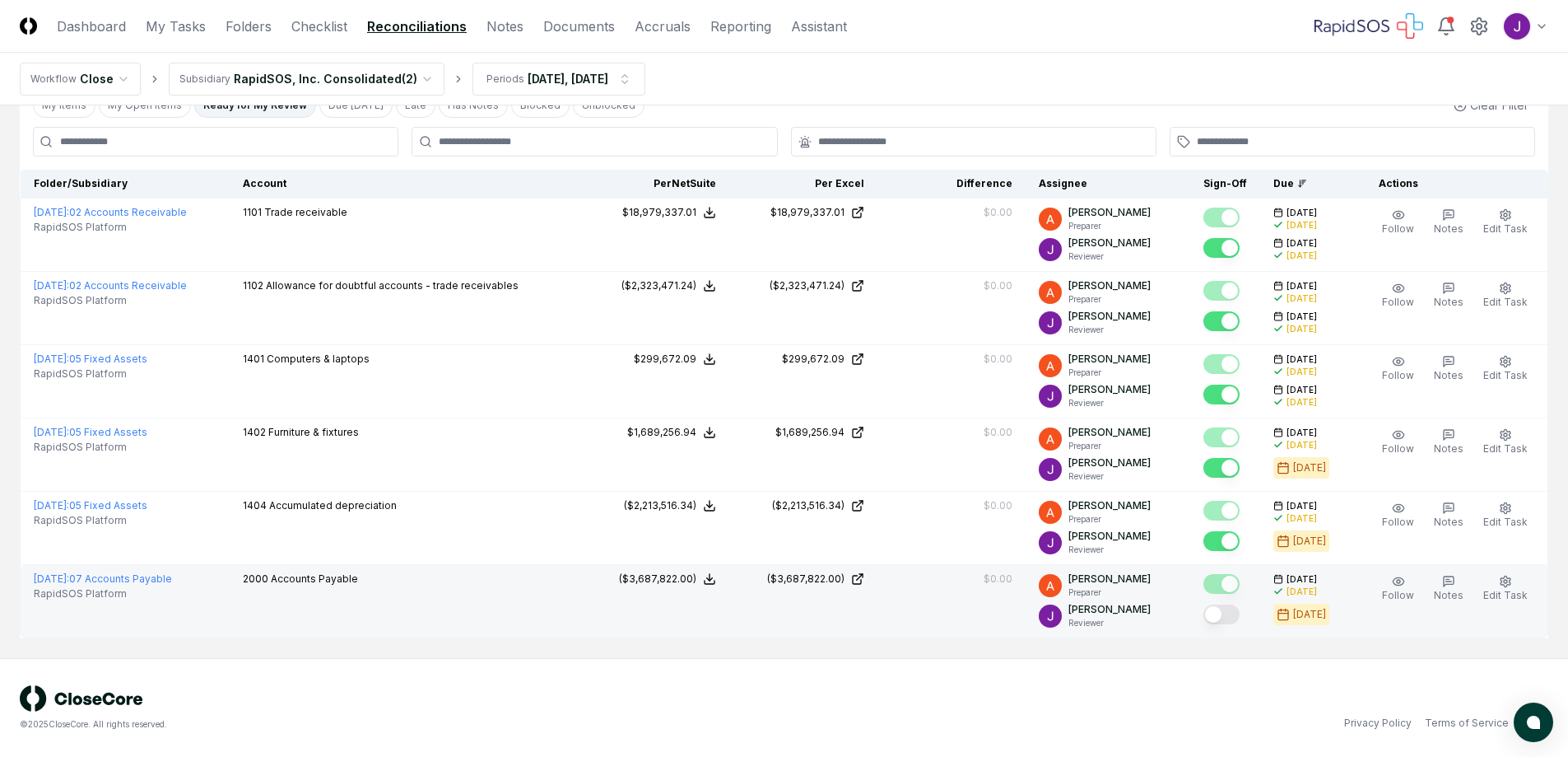
click at [1221, 619] on button "Mark complete" at bounding box center [1222, 615] width 36 height 20
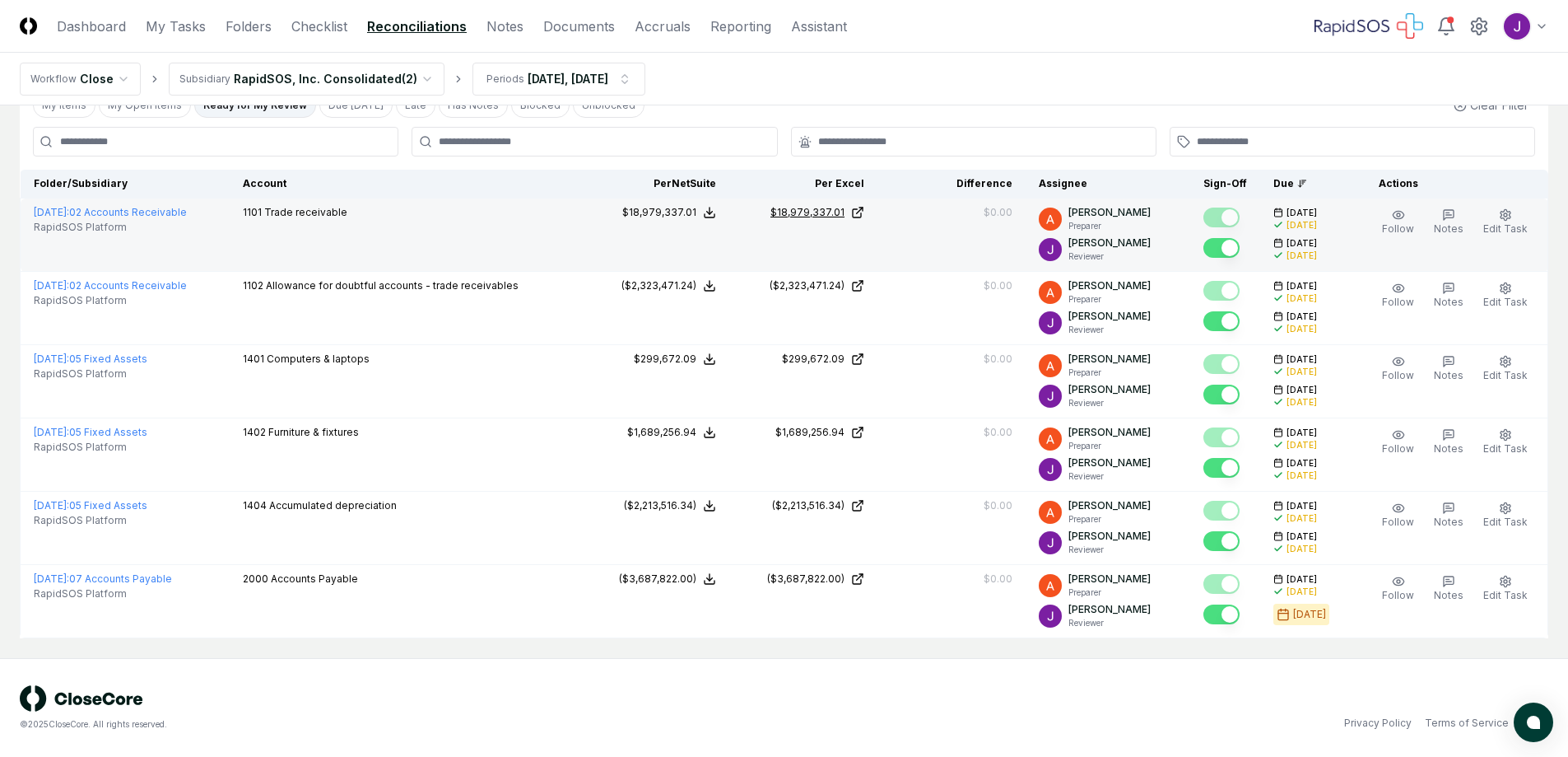
scroll to position [0, 0]
